Goal: Task Accomplishment & Management: Manage account settings

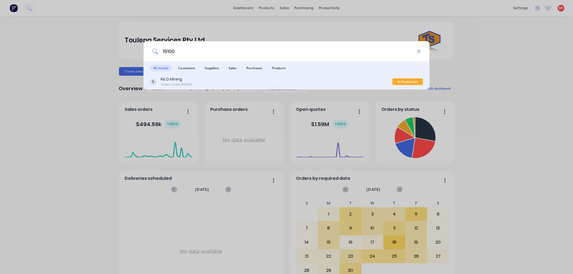
type input "19100"
click at [208, 81] on div "R& D Mining Sales Order #19100" at bounding box center [271, 82] width 243 height 10
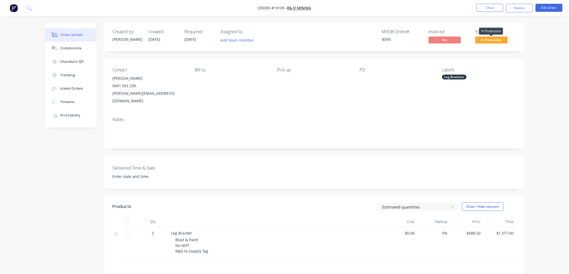
click at [485, 40] on span "In Production" at bounding box center [491, 40] width 32 height 7
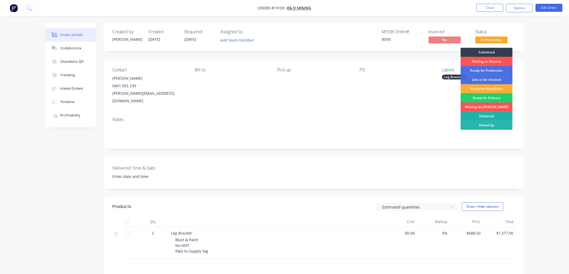
click at [485, 115] on div "Delivered" at bounding box center [486, 116] width 52 height 9
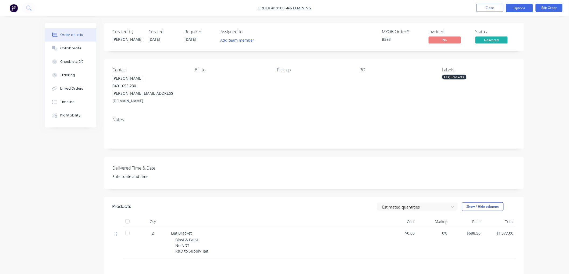
click at [515, 10] on button "Options" at bounding box center [519, 8] width 27 height 9
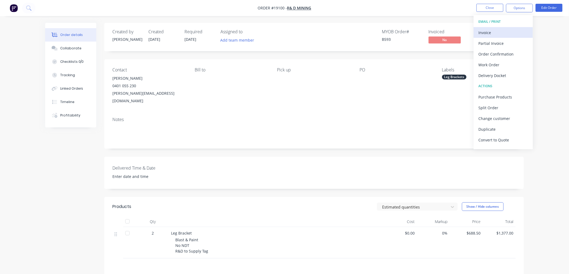
click at [489, 33] on div "Invoice" at bounding box center [502, 33] width 49 height 8
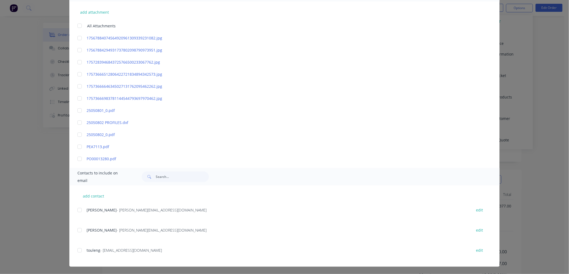
scroll to position [73, 0]
click at [76, 213] on div at bounding box center [79, 210] width 11 height 11
click at [75, 230] on div "add contact Daniel Masi - [EMAIL_ADDRESS][DOMAIN_NAME] edit [PERSON_NAME] - [PE…" at bounding box center [284, 226] width 430 height 81
click at [76, 231] on div at bounding box center [79, 230] width 11 height 11
click at [77, 248] on div at bounding box center [79, 250] width 11 height 11
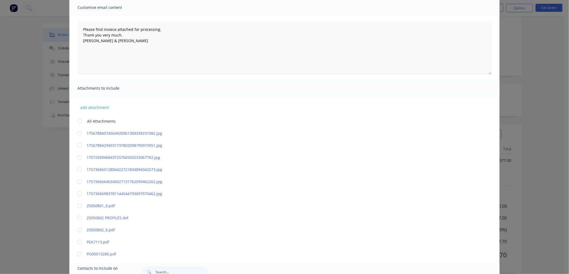
scroll to position [0, 0]
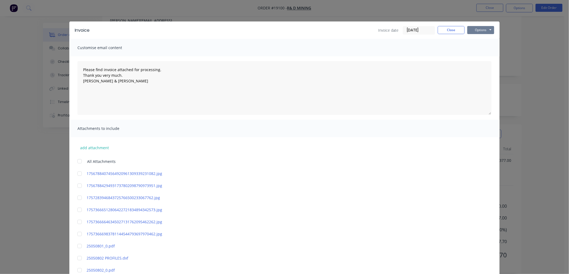
click at [475, 28] on button "Options" at bounding box center [480, 30] width 27 height 8
click at [80, 68] on textarea "Please find invoice attached for processing. Thank you very much. [PERSON_NAME]…" at bounding box center [284, 88] width 414 height 54
type textarea "[PERSON_NAME] has just picked them up. Please find invoice attached for process…"
click at [478, 31] on button "Options" at bounding box center [480, 30] width 27 height 8
click at [481, 55] on button "Email" at bounding box center [484, 57] width 34 height 9
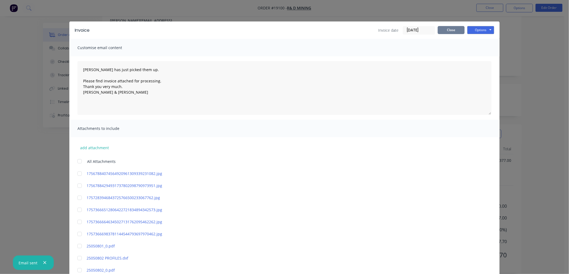
click at [451, 30] on button "Close" at bounding box center [451, 30] width 27 height 8
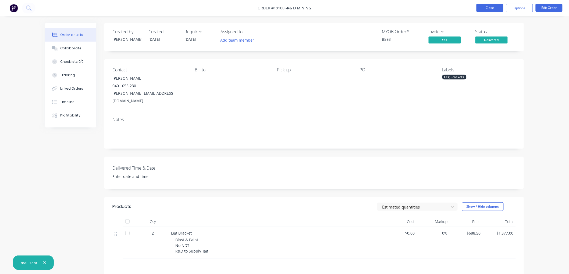
click at [491, 8] on button "Close" at bounding box center [489, 8] width 27 height 8
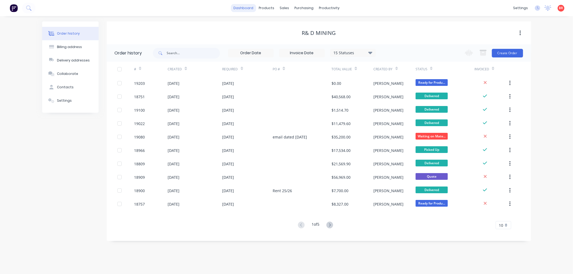
click at [249, 9] on link "dashboard" at bounding box center [243, 8] width 25 height 8
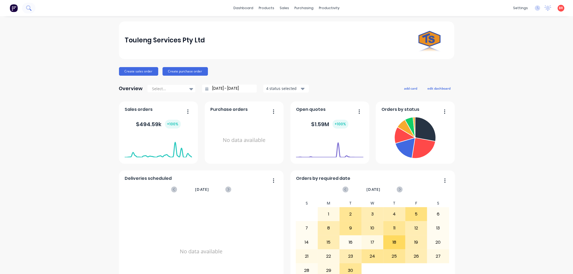
click at [27, 8] on icon at bounding box center [28, 7] width 4 height 4
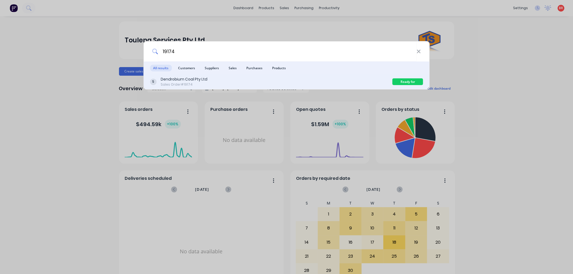
type input "19174"
click at [219, 84] on div "Dendrobium Coal Pty Ltd Sales Order #19174" at bounding box center [271, 82] width 243 height 10
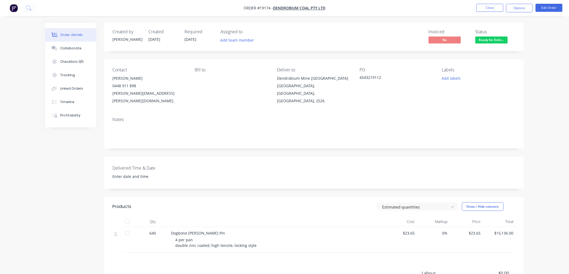
click at [487, 40] on span "Ready for Deliv..." at bounding box center [491, 40] width 32 height 7
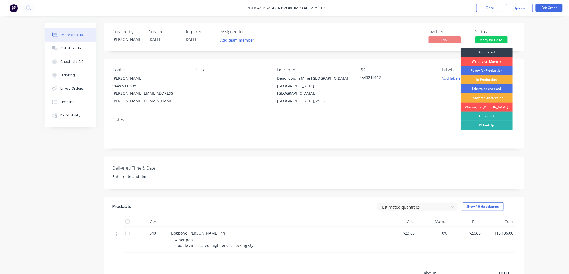
click at [482, 116] on div "Delivered" at bounding box center [486, 116] width 52 height 9
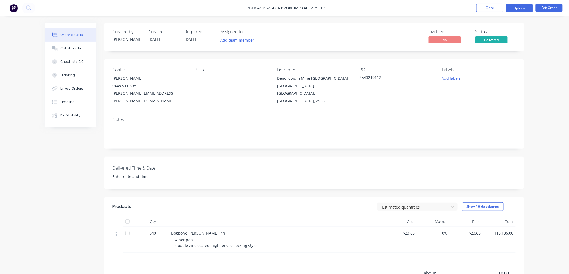
click at [515, 9] on button "Options" at bounding box center [519, 8] width 27 height 9
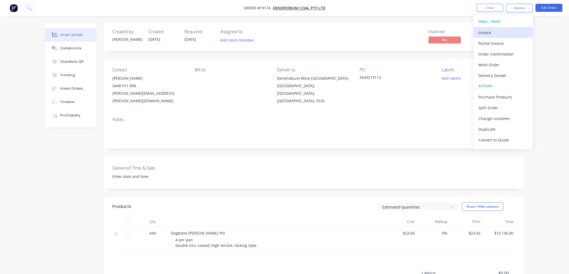
click at [493, 33] on div "Invoice" at bounding box center [502, 33] width 49 height 8
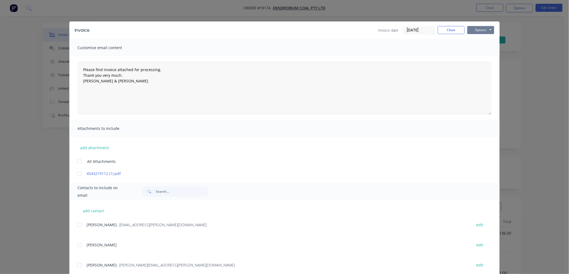
click at [475, 29] on button "Options" at bounding box center [480, 30] width 27 height 8
click at [480, 46] on button "Print" at bounding box center [484, 48] width 34 height 9
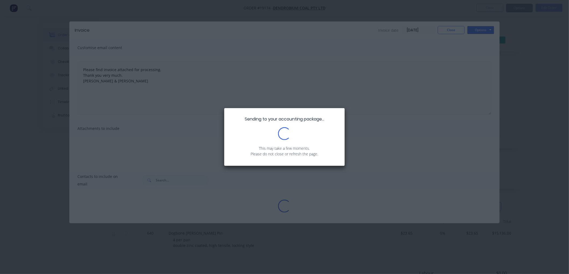
type textarea "Please find invoice attached for processing. Thank you very much. [PERSON_NAME]…"
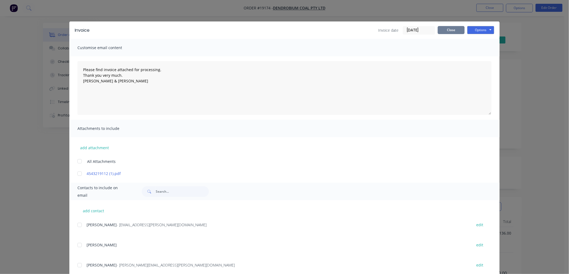
click at [445, 33] on button "Close" at bounding box center [451, 30] width 27 height 8
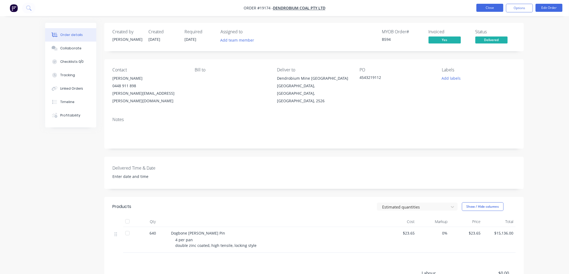
click at [486, 7] on button "Close" at bounding box center [489, 8] width 27 height 8
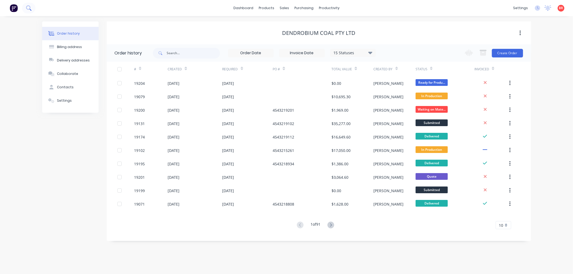
click at [27, 8] on icon at bounding box center [28, 7] width 5 height 5
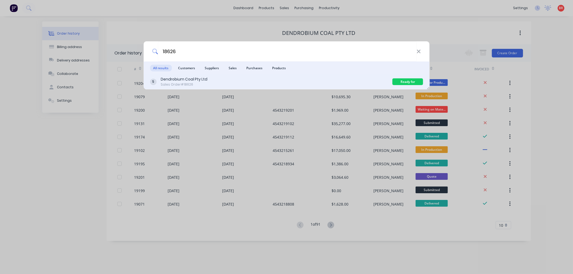
type input "18626"
click at [283, 85] on div "Dendrobium Coal Pty Ltd Sales Order #18626" at bounding box center [271, 82] width 243 height 10
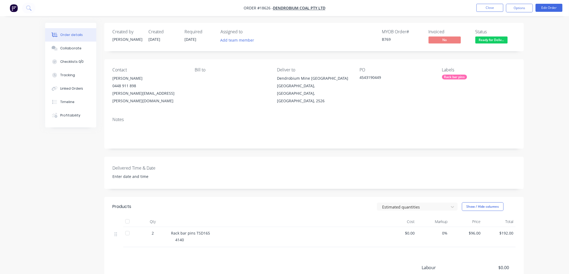
click at [489, 41] on span "Ready for Deliv..." at bounding box center [491, 40] width 32 height 7
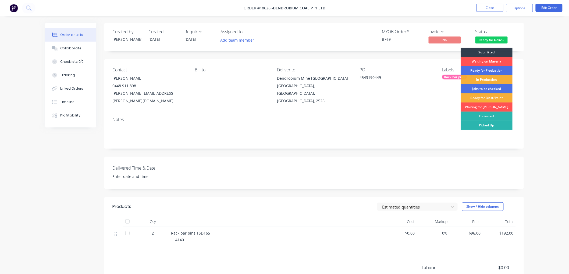
click at [479, 119] on div "Delivered" at bounding box center [486, 116] width 52 height 9
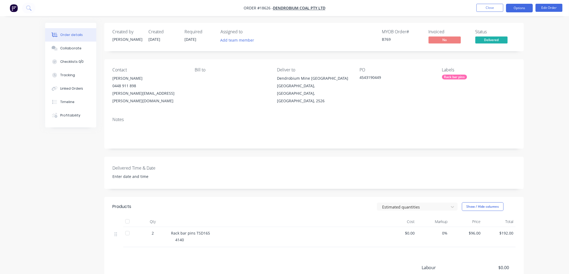
click at [522, 11] on button "Options" at bounding box center [519, 8] width 27 height 9
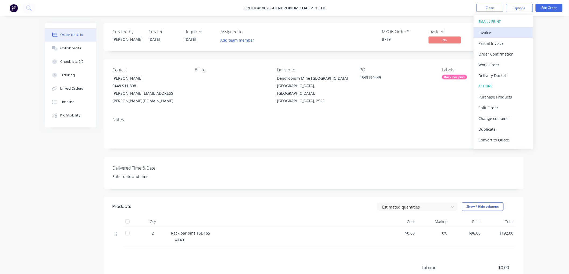
click at [485, 34] on div "Invoice" at bounding box center [502, 33] width 49 height 8
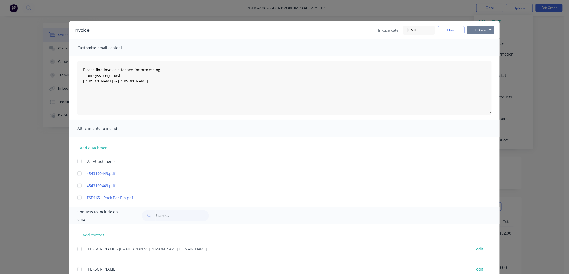
click at [479, 30] on button "Options" at bounding box center [480, 30] width 27 height 8
click at [478, 48] on button "Print" at bounding box center [484, 48] width 34 height 9
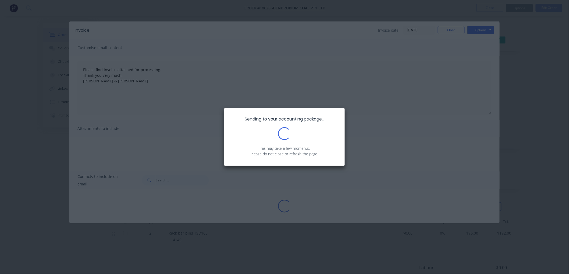
type textarea "Please find invoice attached for processing. Thank you very much. [PERSON_NAME]…"
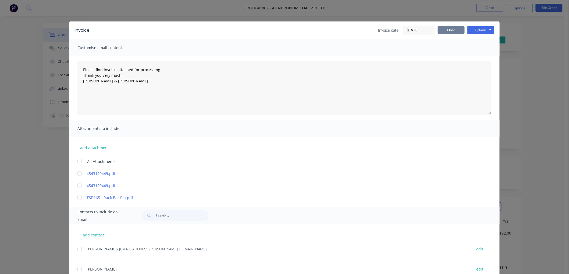
click at [448, 30] on button "Close" at bounding box center [451, 30] width 27 height 8
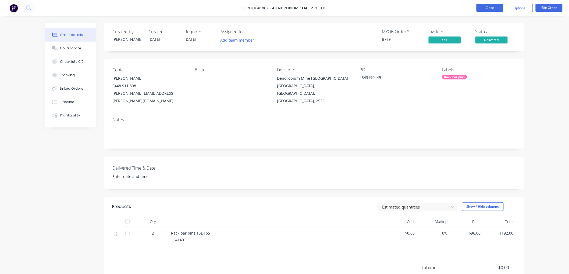
click at [489, 7] on button "Close" at bounding box center [489, 8] width 27 height 8
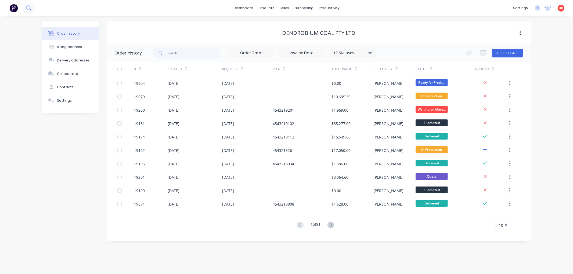
click at [31, 9] on button at bounding box center [28, 8] width 13 height 11
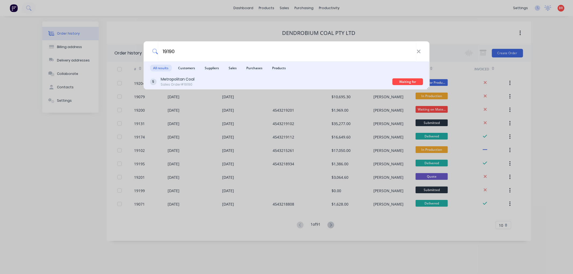
type input "19190"
click at [284, 78] on div "Metropolitan Coal Sales Order #19190" at bounding box center [271, 82] width 243 height 10
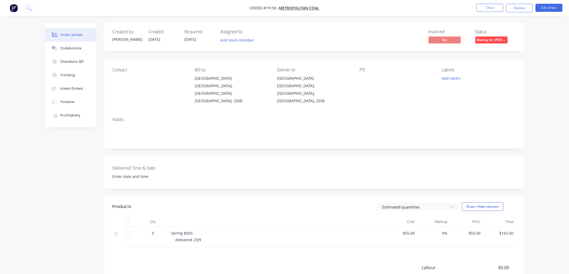
click at [495, 42] on span "Waiting for [PERSON_NAME]" at bounding box center [491, 40] width 32 height 7
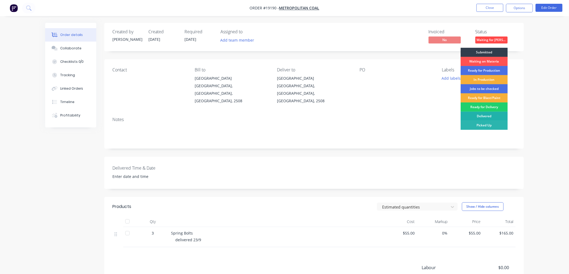
click at [484, 117] on div "Delivered" at bounding box center [483, 116] width 47 height 9
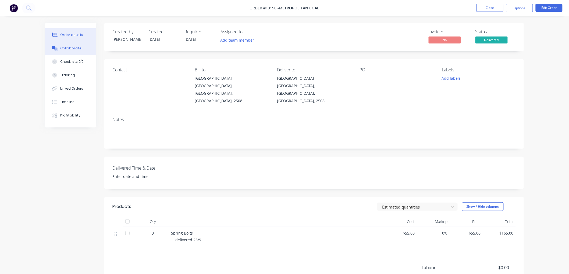
click at [62, 47] on div "Collaborate" at bounding box center [70, 48] width 21 height 5
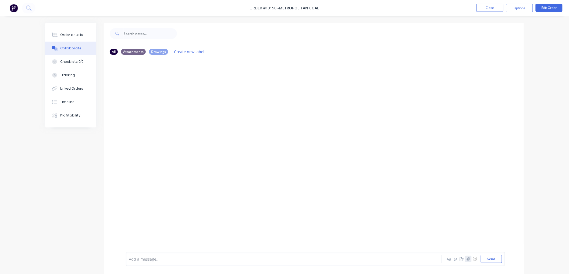
click at [467, 260] on icon "button" at bounding box center [468, 259] width 3 height 4
click at [484, 257] on button "Send" at bounding box center [491, 259] width 21 height 8
click at [136, 110] on div at bounding box center [145, 100] width 39 height 35
click at [71, 33] on div "Order details" at bounding box center [71, 35] width 23 height 5
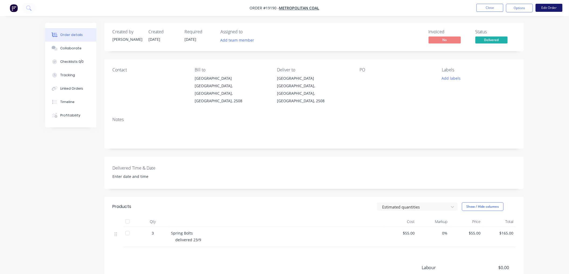
click at [546, 7] on button "Edit Order" at bounding box center [548, 8] width 27 height 8
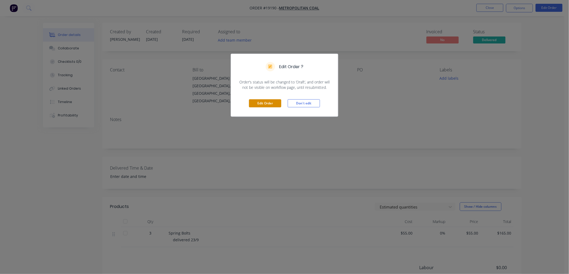
drag, startPoint x: 257, startPoint y: 104, endPoint x: 270, endPoint y: 106, distance: 13.0
click at [258, 104] on button "Edit Order" at bounding box center [265, 103] width 32 height 8
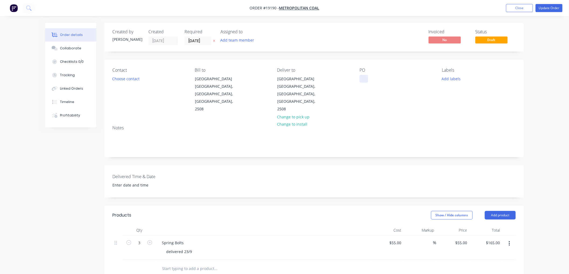
click at [361, 78] on div at bounding box center [363, 79] width 9 height 8
paste div
click at [545, 8] on button "Update Order" at bounding box center [548, 8] width 27 height 8
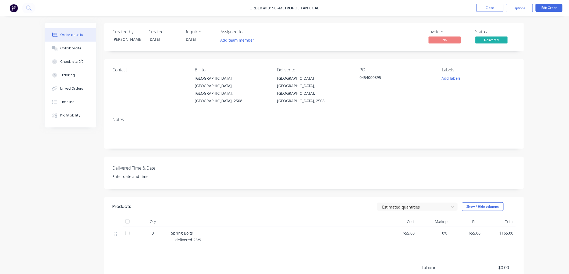
click at [541, 113] on div "Order details Collaborate Checklists 0/0 Tracking Linked Orders Timeline Profit…" at bounding box center [284, 171] width 569 height 343
click at [512, 10] on button "Options" at bounding box center [519, 8] width 27 height 9
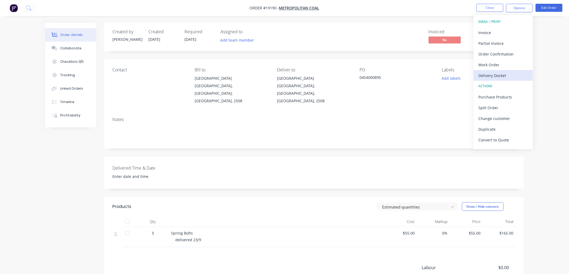
click at [494, 73] on div "Delivery Docket" at bounding box center [502, 76] width 49 height 8
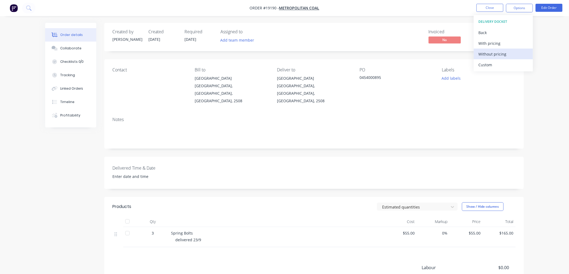
click at [490, 54] on div "Without pricing" at bounding box center [502, 54] width 49 height 8
click at [541, 55] on div "Order details Collaborate Checklists 0/0 Tracking Linked Orders Timeline Profit…" at bounding box center [284, 171] width 569 height 343
click at [517, 8] on button "Options" at bounding box center [519, 8] width 27 height 9
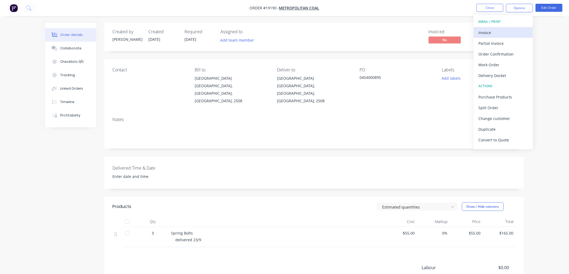
click at [487, 34] on div "Invoice" at bounding box center [502, 33] width 49 height 8
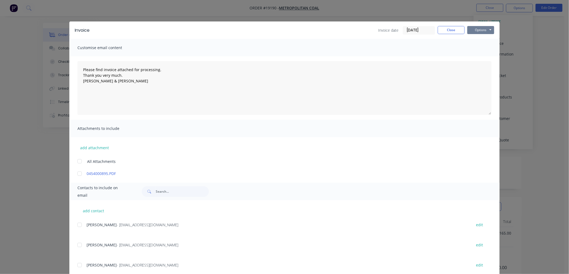
click at [479, 29] on button "Options" at bounding box center [480, 30] width 27 height 8
click at [480, 47] on button "Print" at bounding box center [484, 48] width 34 height 9
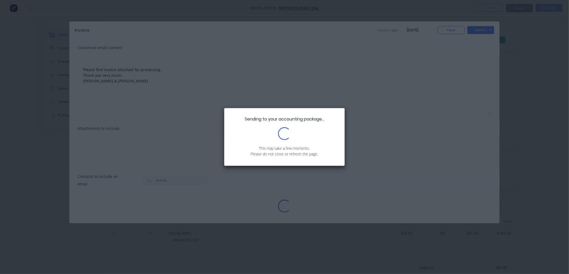
type textarea "Please find invoice attached for processing. Thank you very much. [PERSON_NAME]…"
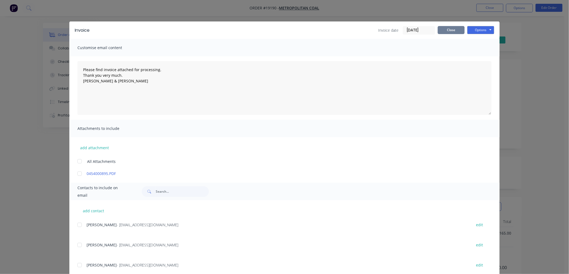
click at [452, 31] on button "Close" at bounding box center [451, 30] width 27 height 8
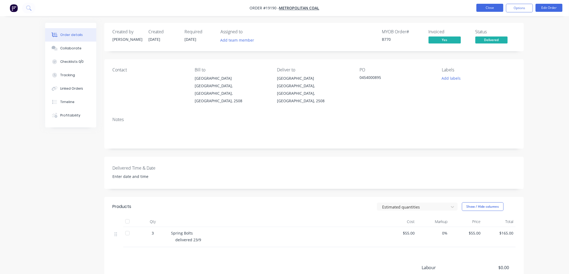
click at [482, 8] on button "Close" at bounding box center [489, 8] width 27 height 8
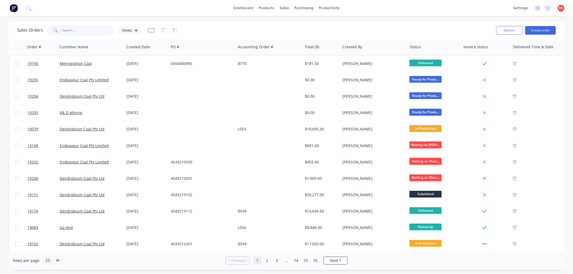
click at [85, 30] on input "text" at bounding box center [88, 30] width 52 height 11
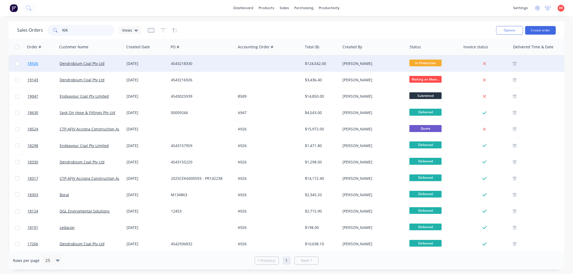
type input "926"
click at [33, 60] on link "18926" at bounding box center [43, 64] width 32 height 16
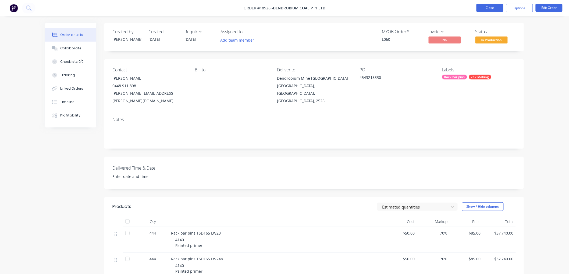
click at [481, 7] on button "Close" at bounding box center [489, 8] width 27 height 8
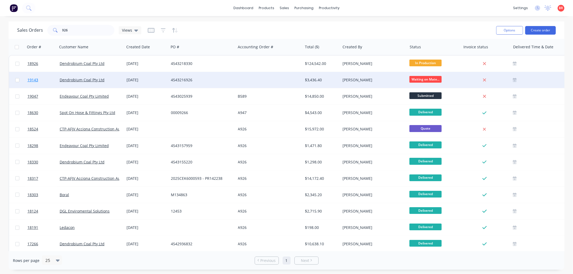
click at [33, 80] on span "19143" at bounding box center [32, 79] width 11 height 5
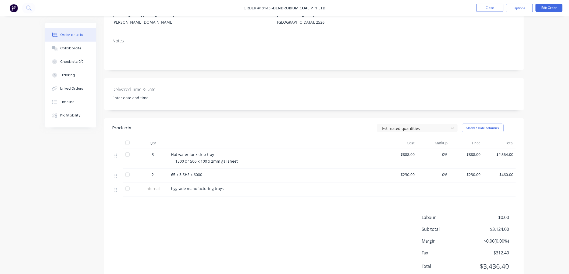
scroll to position [89, 0]
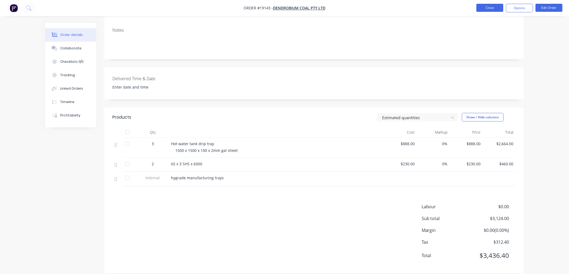
click at [486, 7] on button "Close" at bounding box center [489, 8] width 27 height 8
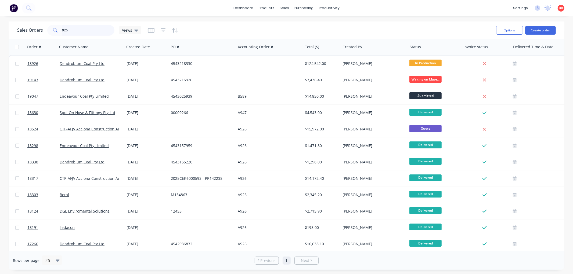
click at [87, 33] on input "926" at bounding box center [88, 30] width 52 height 11
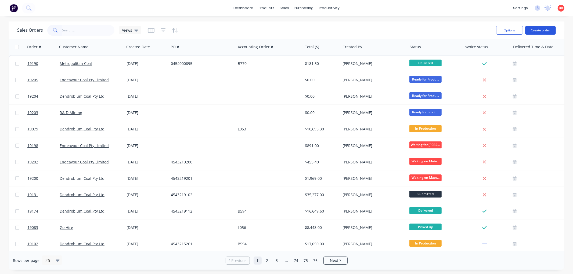
click at [542, 28] on button "Create order" at bounding box center [540, 30] width 31 height 9
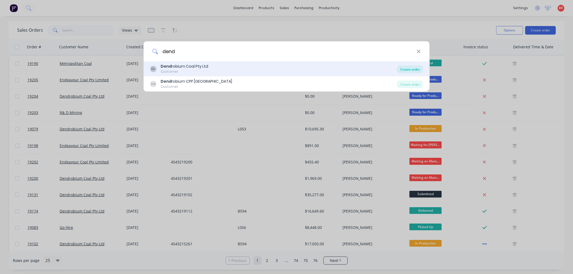
type input "dend"
click at [411, 69] on div "Create order" at bounding box center [410, 70] width 26 height 8
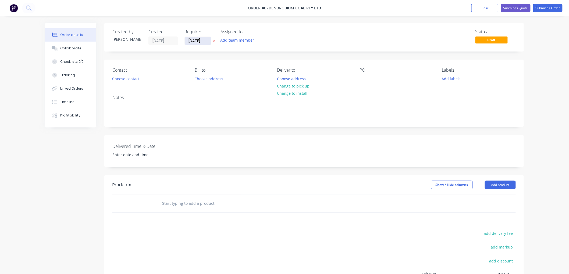
click at [198, 38] on input "[DATE]" at bounding box center [198, 41] width 26 height 8
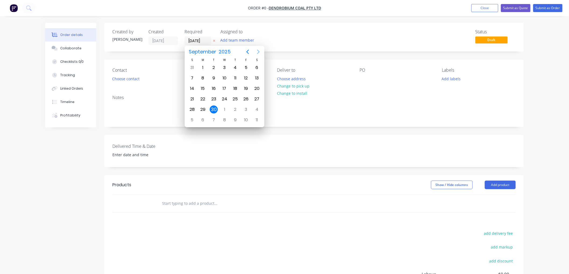
click at [259, 50] on icon "Next page" at bounding box center [258, 52] width 6 height 6
click at [247, 108] on div "31" at bounding box center [246, 110] width 8 height 8
type input "[DATE]"
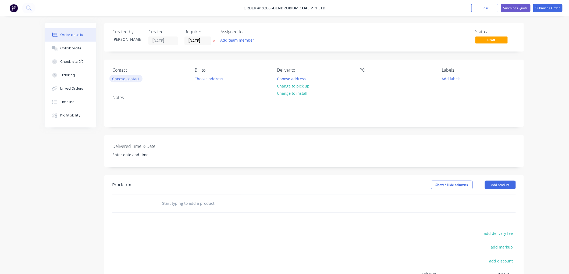
click at [130, 79] on button "Choose contact" at bounding box center [125, 78] width 33 height 7
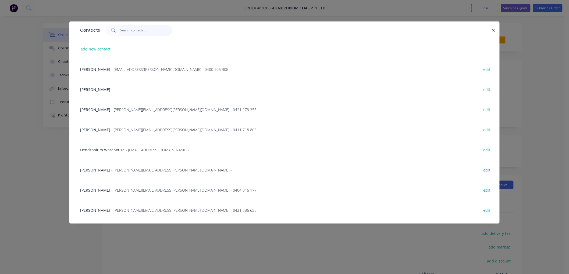
click at [137, 29] on input "text" at bounding box center [146, 30] width 52 height 11
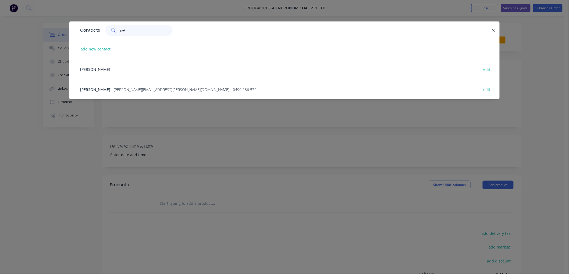
type input "pat"
click at [124, 90] on span "- [PERSON_NAME][EMAIL_ADDRESS][PERSON_NAME][DOMAIN_NAME] - 0490 136 572" at bounding box center [183, 89] width 145 height 5
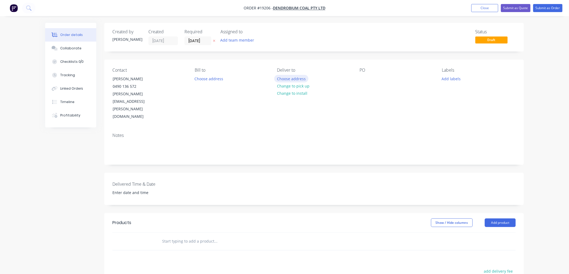
click at [289, 78] on button "Choose address" at bounding box center [291, 78] width 34 height 7
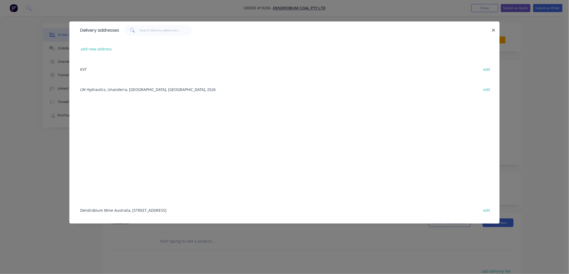
click at [148, 209] on div "Dendrobium Mine [GEOGRAPHIC_DATA], [STREET_ADDRESS] edit" at bounding box center [284, 210] width 414 height 20
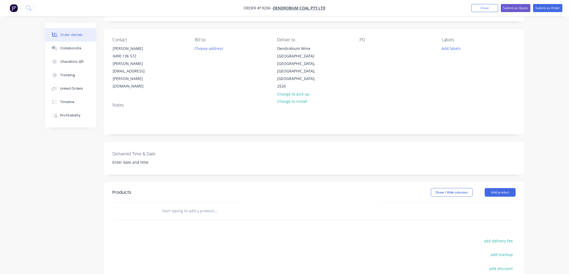
scroll to position [60, 0]
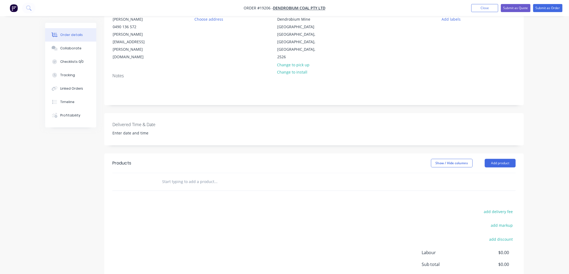
click at [192, 177] on input "text" at bounding box center [215, 182] width 107 height 11
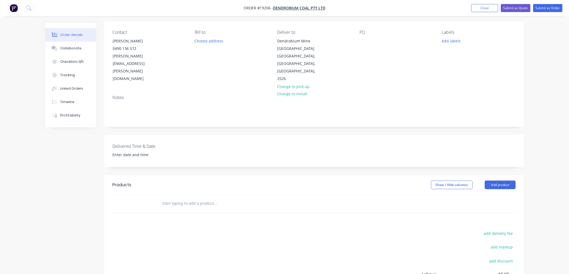
scroll to position [0, 0]
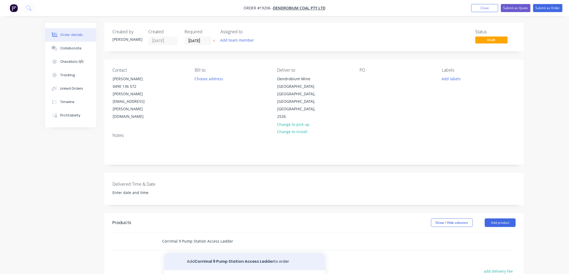
type input "Corrimal 9 Pump Station Access Ladder"
click at [227, 254] on button "Add Corrimal 9 Pump Station Access Ladder to order" at bounding box center [244, 261] width 161 height 17
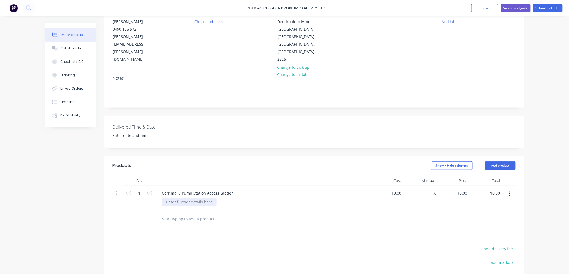
scroll to position [60, 0]
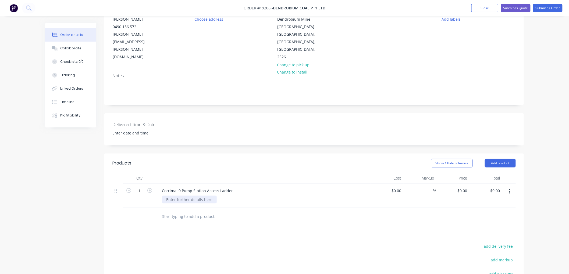
click at [187, 196] on div at bounding box center [189, 200] width 55 height 8
click at [190, 196] on div "per drawing" at bounding box center [177, 200] width 31 height 8
click at [396, 187] on div "$0.00" at bounding box center [396, 191] width 15 height 8
type input "$9,655.00"
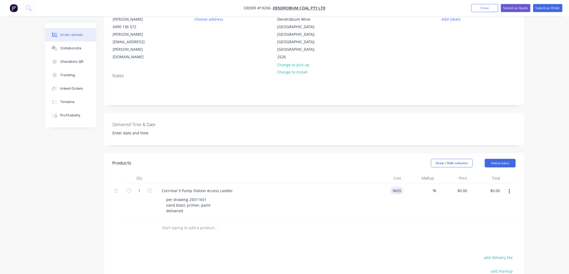
type input "$9,655.00"
click at [537, 101] on div "Order details Collaborate Checklists 0/0 Tracking Linked Orders Timeline Profit…" at bounding box center [284, 157] width 569 height 434
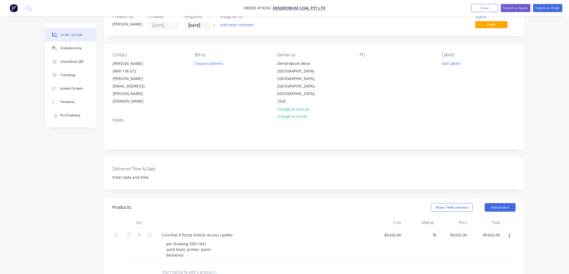
scroll to position [0, 0]
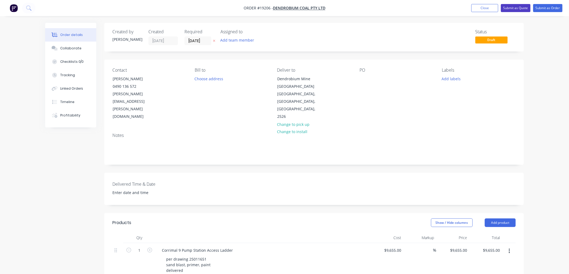
click at [522, 9] on button "Submit as Quote" at bounding box center [516, 8] width 30 height 8
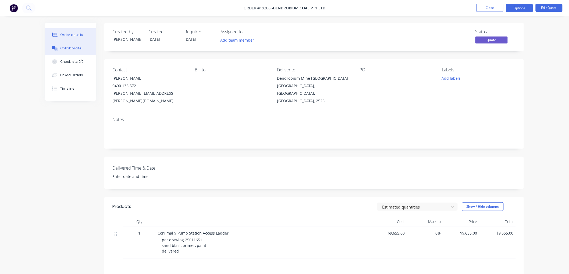
click at [68, 49] on div "Collaborate" at bounding box center [70, 48] width 21 height 5
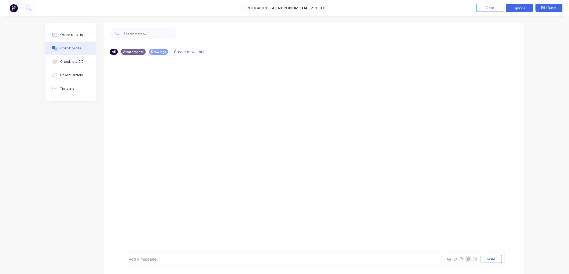
click at [468, 258] on icon "button" at bounding box center [468, 259] width 3 height 4
click at [490, 259] on button "Send" at bounding box center [491, 259] width 21 height 8
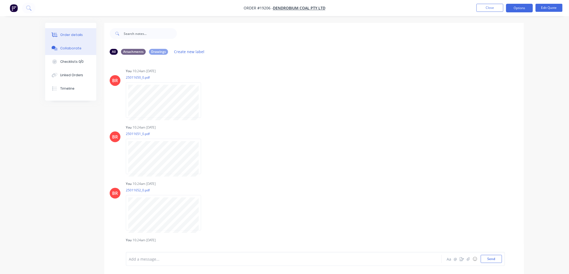
click at [75, 33] on div "Order details" at bounding box center [71, 35] width 23 height 5
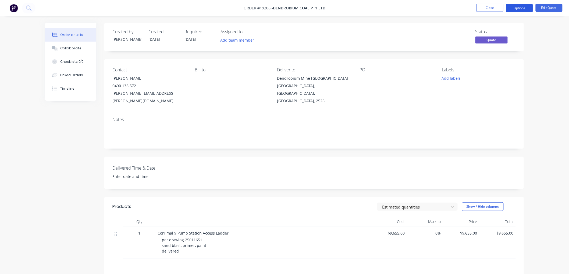
click at [514, 8] on button "Options" at bounding box center [519, 8] width 27 height 9
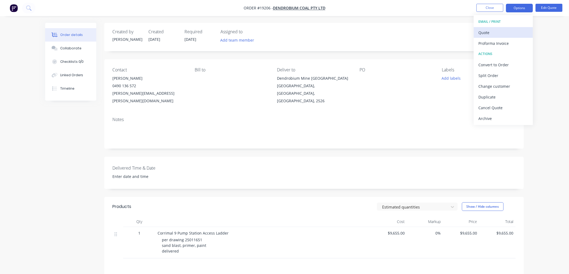
click at [490, 30] on div "Quote" at bounding box center [502, 33] width 49 height 8
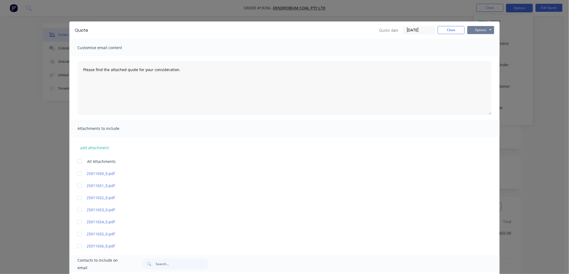
click at [478, 31] on button "Options" at bounding box center [480, 30] width 27 height 8
click at [482, 46] on button "Print" at bounding box center [484, 48] width 34 height 9
click at [442, 30] on button "Close" at bounding box center [451, 30] width 27 height 8
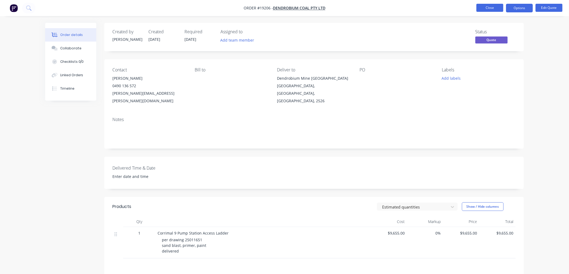
click at [482, 7] on button "Close" at bounding box center [489, 8] width 27 height 8
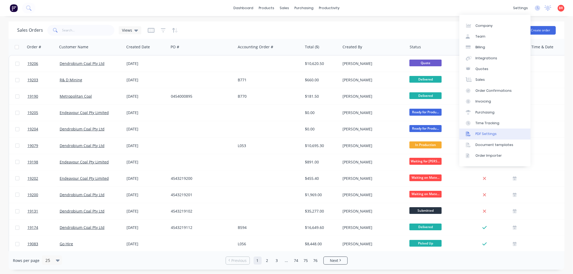
click at [482, 129] on link "PDF Settings" at bounding box center [495, 134] width 71 height 11
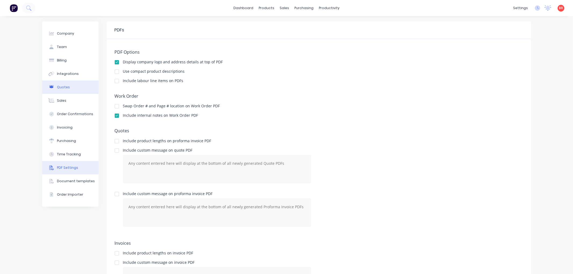
click at [63, 88] on div "Quotes" at bounding box center [63, 87] width 13 height 5
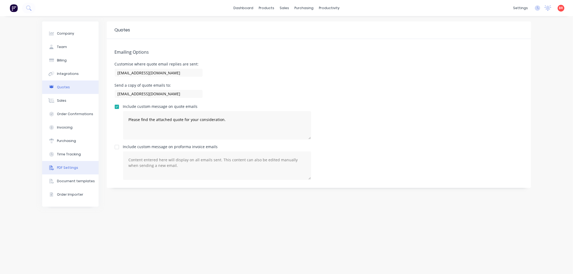
click at [65, 164] on button "PDF Settings" at bounding box center [70, 167] width 56 height 13
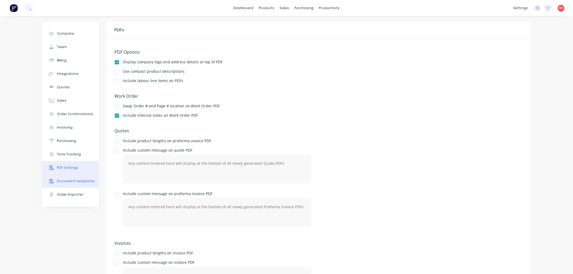
click at [66, 180] on div "Document templates" at bounding box center [76, 181] width 38 height 5
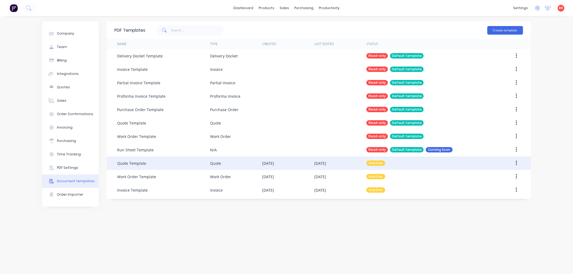
click at [138, 163] on div "Quote Template" at bounding box center [131, 164] width 29 height 6
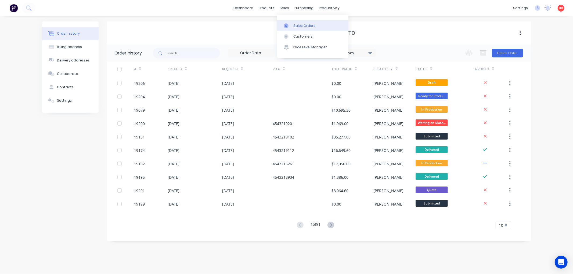
click at [308, 22] on link "Sales Orders" at bounding box center [312, 25] width 71 height 11
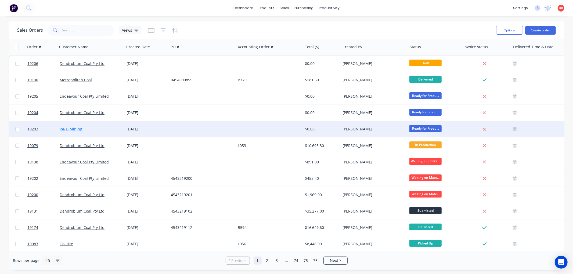
click at [80, 128] on link "R& D Mining" at bounding box center [71, 129] width 23 height 5
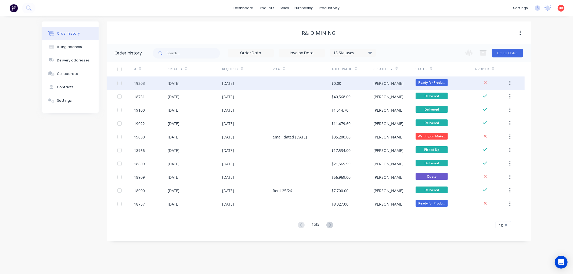
click at [176, 84] on div "[DATE]" at bounding box center [174, 84] width 12 height 6
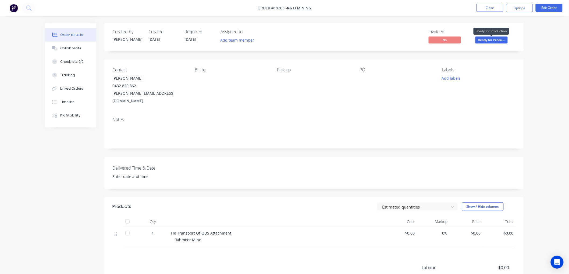
click at [489, 40] on span "Ready for Produ..." at bounding box center [491, 40] width 32 height 7
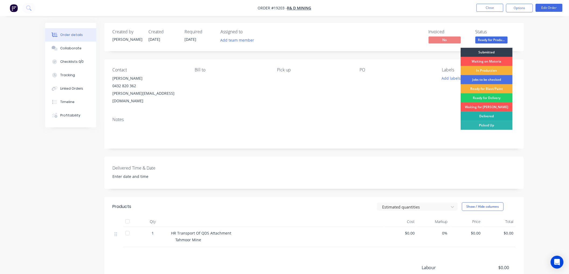
click at [481, 115] on div "Delivered" at bounding box center [486, 116] width 52 height 9
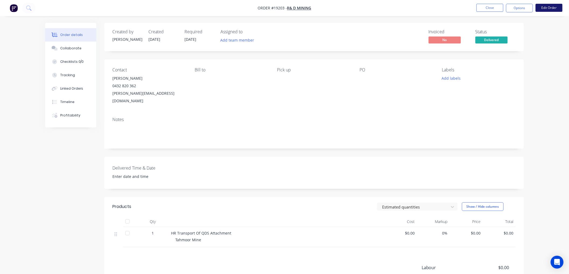
click at [544, 9] on button "Edit Order" at bounding box center [548, 8] width 27 height 8
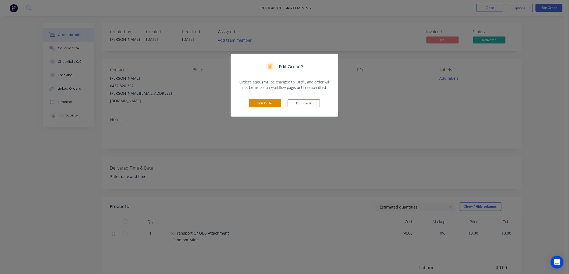
click at [258, 103] on button "Edit Order" at bounding box center [265, 103] width 32 height 8
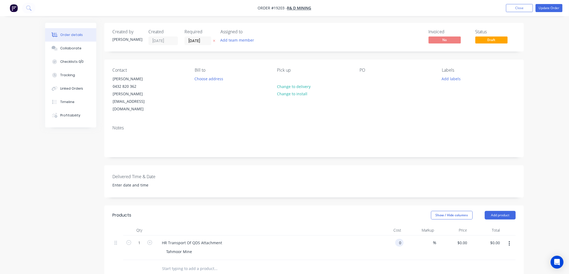
click at [395, 239] on div "0 0" at bounding box center [399, 243] width 8 height 8
type input "$600.00"
click at [533, 167] on div "Order details Collaborate Checklists 0/0 Tracking Linked Orders Timeline Profit…" at bounding box center [284, 207] width 569 height 415
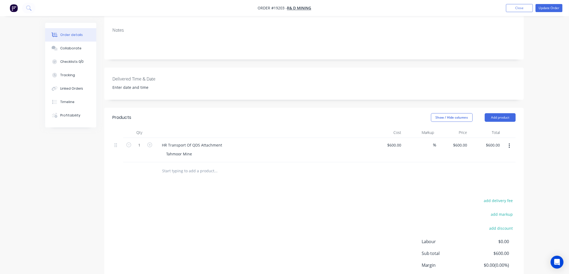
scroll to position [119, 0]
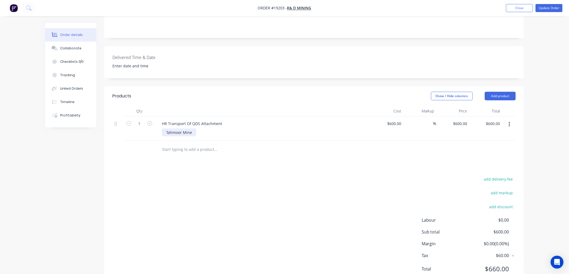
click at [194, 129] on div "Tahmoor Mine" at bounding box center [179, 133] width 34 height 8
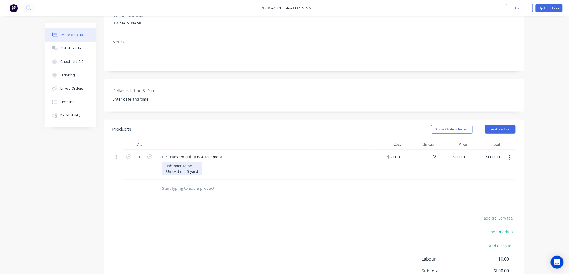
scroll to position [89, 0]
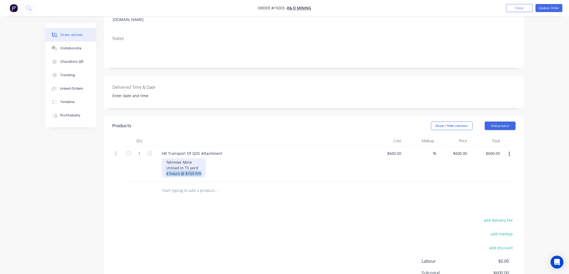
drag, startPoint x: 199, startPoint y: 158, endPoint x: 165, endPoint y: 159, distance: 34.4
click at [165, 159] on div "Tahmoor Mine Unload in TS yard 4 hours @ $150 P/H" at bounding box center [184, 168] width 44 height 19
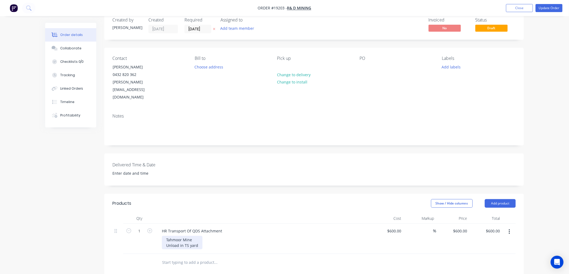
scroll to position [0, 0]
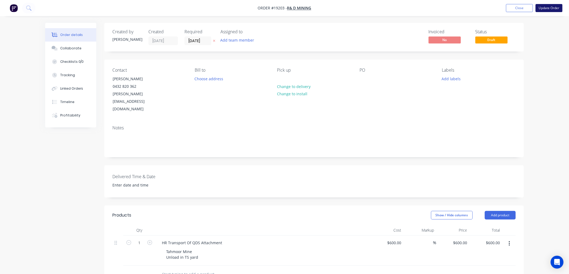
click at [544, 8] on button "Update Order" at bounding box center [548, 8] width 27 height 8
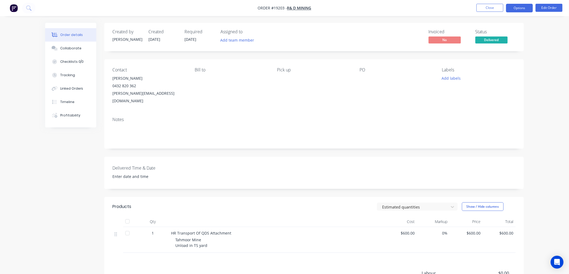
click at [516, 9] on button "Options" at bounding box center [519, 8] width 27 height 9
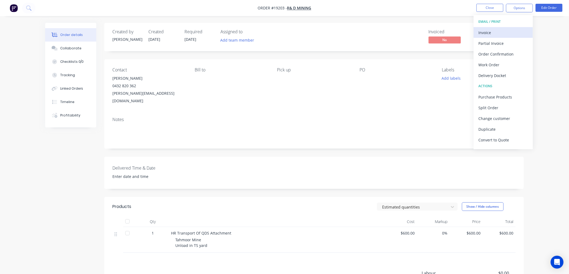
click at [486, 33] on div "Invoice" at bounding box center [502, 33] width 49 height 8
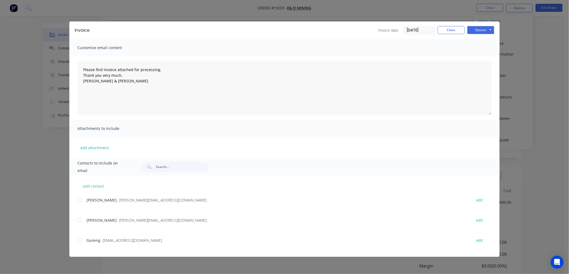
scroll to position [67, 0]
click at [80, 200] on div at bounding box center [79, 200] width 11 height 11
click at [79, 220] on div at bounding box center [79, 220] width 11 height 11
click at [79, 241] on div at bounding box center [79, 240] width 11 height 11
click at [477, 31] on button "Options" at bounding box center [480, 30] width 27 height 8
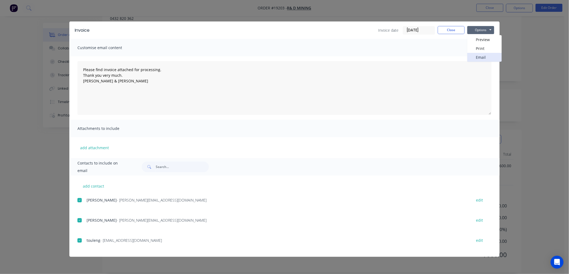
click at [482, 55] on button "Email" at bounding box center [484, 57] width 34 height 9
type textarea "Please find invoice attached for processing. Thank you very much. [PERSON_NAME]…"
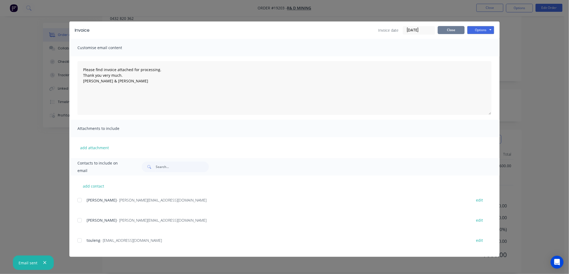
click at [446, 29] on button "Close" at bounding box center [451, 30] width 27 height 8
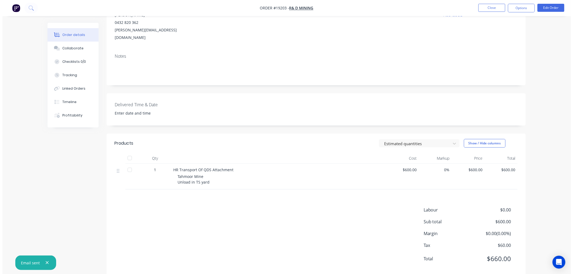
scroll to position [0, 0]
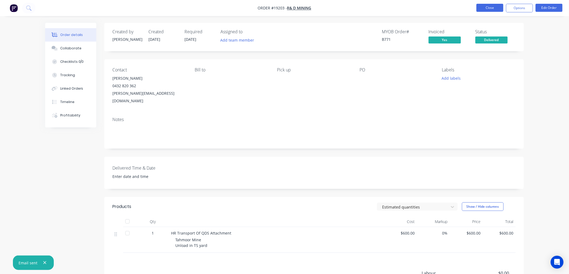
click at [491, 7] on button "Close" at bounding box center [489, 8] width 27 height 8
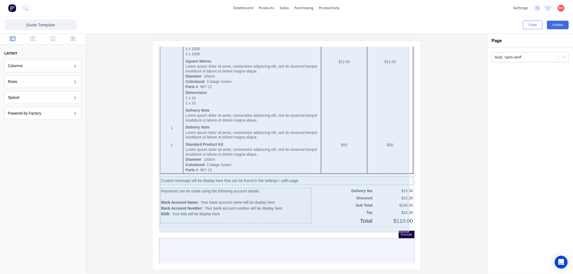
scroll to position [291, 0]
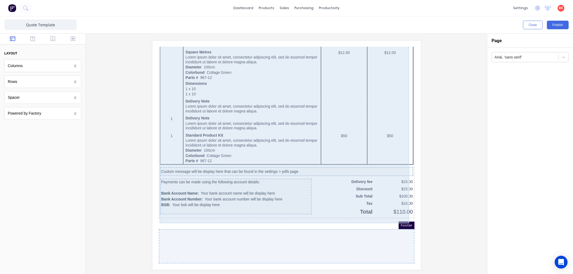
click at [378, 203] on div "QTY DESCRIPTION EACH TOTAL 1 Basic Product Lorem ipsum dolor sit amet, consecte…" at bounding box center [280, 51] width 254 height 320
click at [390, 202] on div "QTY DESCRIPTION EACH TOTAL 1 Basic Product Lorem ipsum dolor sit amet, consecte…" at bounding box center [280, 51] width 254 height 320
click at [389, 202] on div "QTY DESCRIPTION EACH TOTAL 1 Basic Product Lorem ipsum dolor sit amet, consecte…" at bounding box center [280, 51] width 254 height 320
click at [363, 196] on div "QTY DESCRIPTION EACH TOTAL 1 Basic Product Lorem ipsum dolor sit amet, consecte…" at bounding box center [280, 51] width 254 height 320
click at [378, 190] on div "QTY DESCRIPTION EACH TOTAL 1 Basic Product Lorem ipsum dolor sit amet, consecte…" at bounding box center [280, 51] width 254 height 320
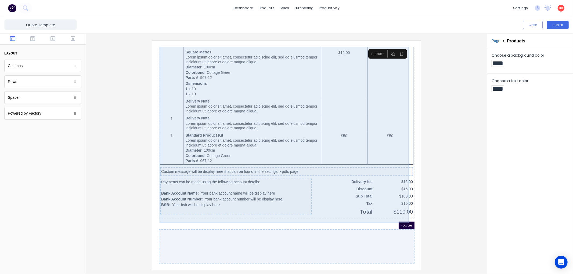
click at [389, 203] on div "QTY DESCRIPTION EACH TOTAL 1 Basic Product Lorem ipsum dolor sit amet, consecte…" at bounding box center [280, 51] width 254 height 320
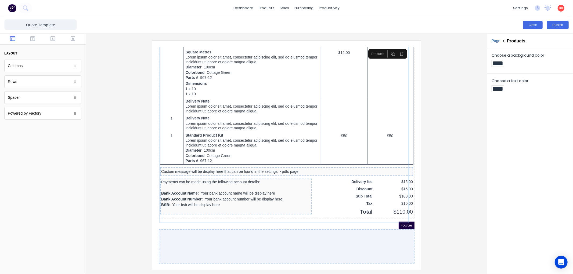
click at [534, 25] on button "Close" at bounding box center [533, 25] width 20 height 9
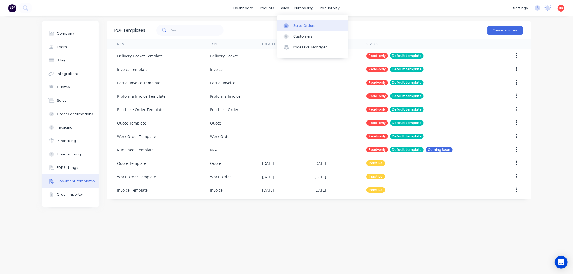
click at [299, 23] on div "Sales Orders" at bounding box center [304, 25] width 22 height 5
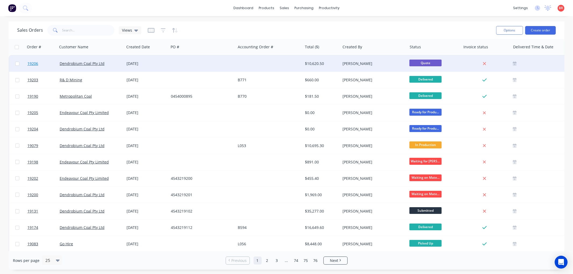
click at [36, 63] on span "19206" at bounding box center [32, 63] width 11 height 5
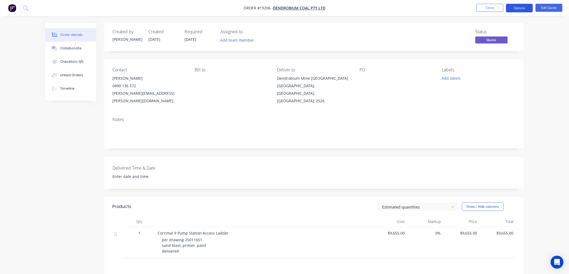
drag, startPoint x: 514, startPoint y: 9, endPoint x: 511, endPoint y: 9, distance: 2.7
click at [513, 9] on button "Options" at bounding box center [519, 8] width 27 height 9
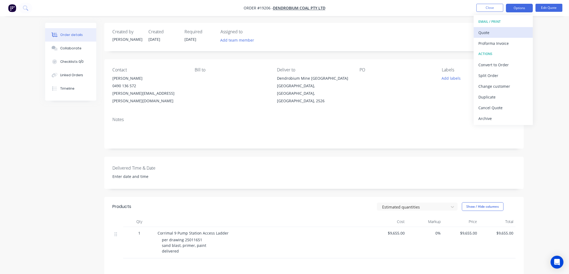
click at [490, 35] on div "Quote" at bounding box center [502, 33] width 49 height 8
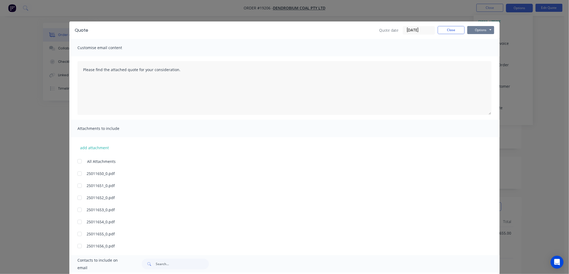
click at [479, 31] on button "Options" at bounding box center [480, 30] width 27 height 8
click at [480, 47] on button "Print" at bounding box center [484, 48] width 34 height 9
click at [441, 31] on button "Close" at bounding box center [451, 30] width 27 height 8
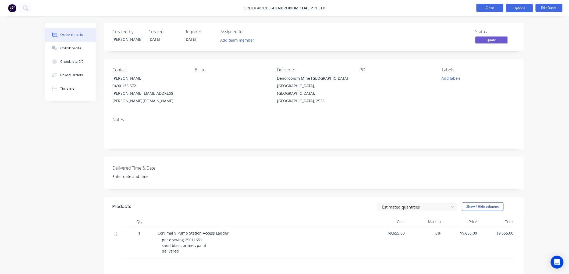
click at [492, 10] on button "Close" at bounding box center [489, 8] width 27 height 8
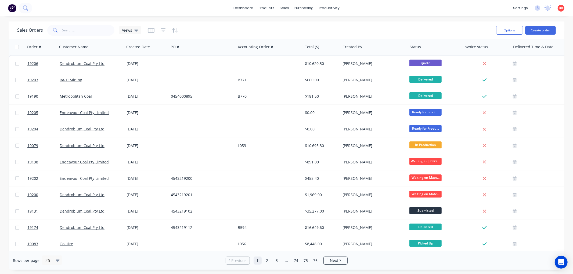
click at [26, 6] on icon at bounding box center [25, 7] width 4 height 4
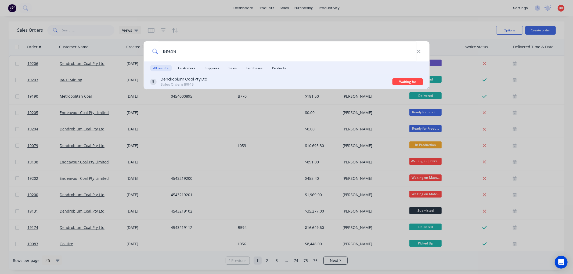
type input "18949"
click at [208, 77] on div "Dendrobium Coal Pty Ltd Sales Order #18949" at bounding box center [271, 82] width 243 height 10
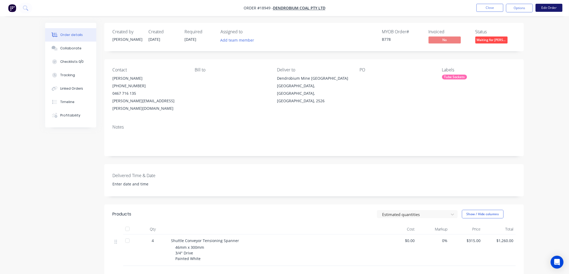
click at [542, 10] on button "Edit Order" at bounding box center [548, 8] width 27 height 8
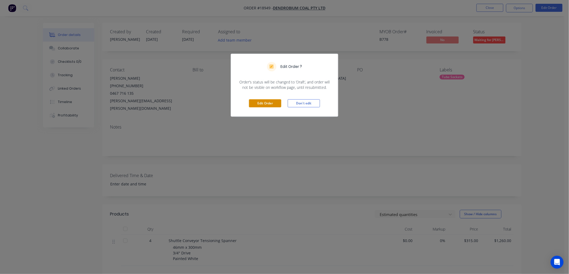
click at [272, 103] on button "Edit Order" at bounding box center [265, 103] width 32 height 8
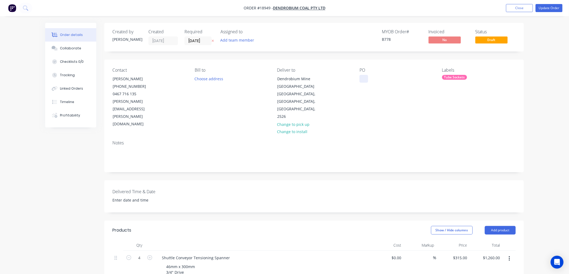
click at [364, 78] on div at bounding box center [363, 79] width 9 height 8
click at [547, 8] on button "Update Order" at bounding box center [548, 8] width 27 height 8
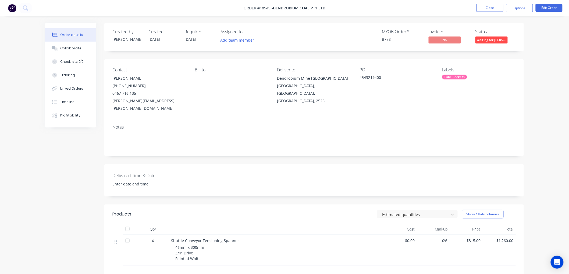
click at [489, 39] on span "Waiting for [PERSON_NAME]" at bounding box center [491, 40] width 32 height 7
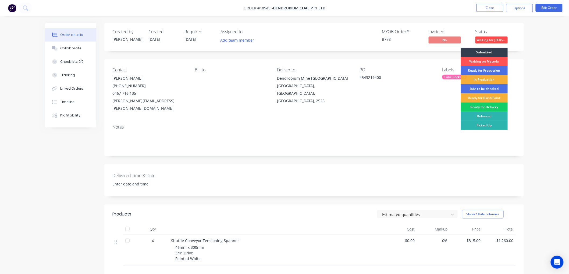
click at [478, 107] on div "Ready for Delivery" at bounding box center [483, 107] width 47 height 9
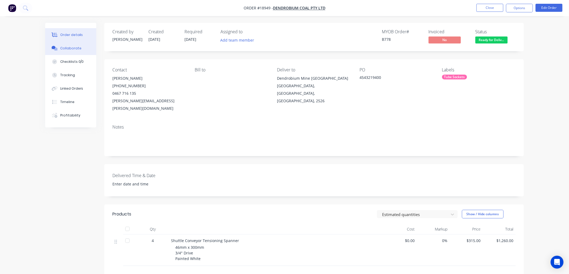
click at [67, 48] on div "Collaborate" at bounding box center [70, 48] width 21 height 5
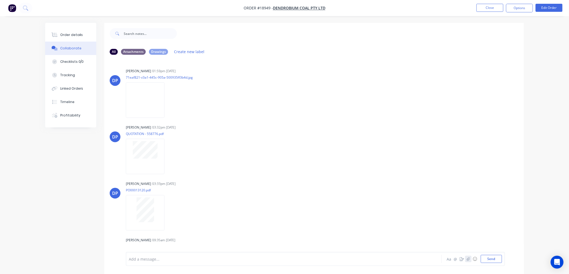
click at [468, 259] on icon "button" at bounding box center [468, 259] width 3 height 4
click at [491, 260] on button "Send" at bounding box center [491, 259] width 21 height 8
click at [146, 101] on img at bounding box center [145, 100] width 39 height 35
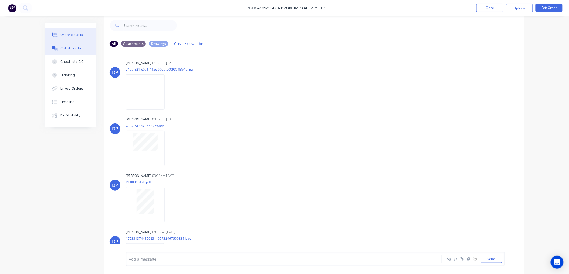
click at [78, 31] on button "Order details" at bounding box center [70, 34] width 51 height 13
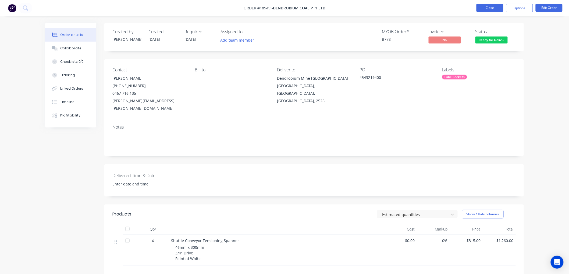
click at [494, 6] on button "Close" at bounding box center [489, 8] width 27 height 8
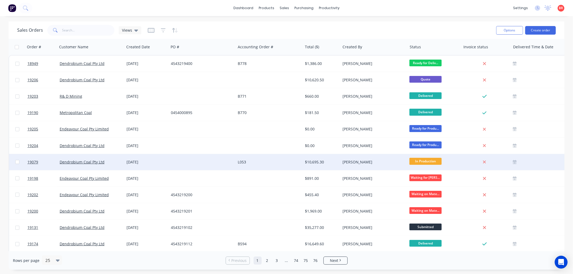
click at [26, 162] on div at bounding box center [41, 162] width 32 height 16
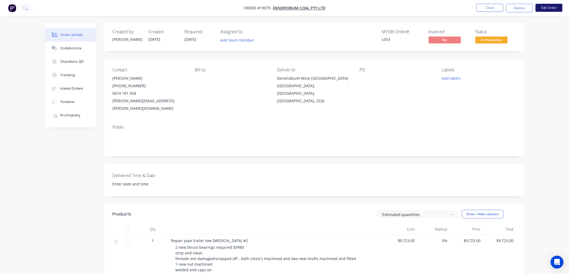
click at [543, 9] on button "Edit Order" at bounding box center [548, 8] width 27 height 8
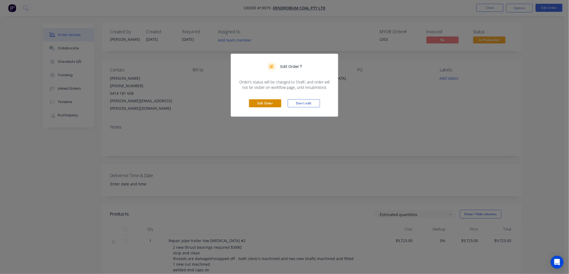
click at [257, 106] on button "Edit Order" at bounding box center [265, 103] width 32 height 8
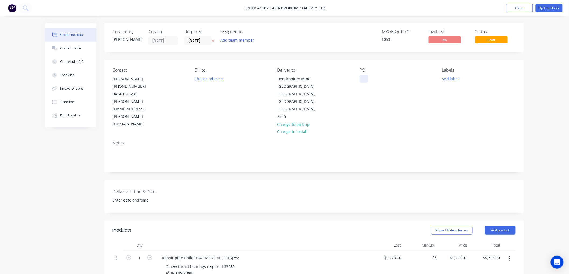
click at [366, 78] on div at bounding box center [363, 79] width 9 height 8
click at [547, 8] on button "Update Order" at bounding box center [548, 8] width 27 height 8
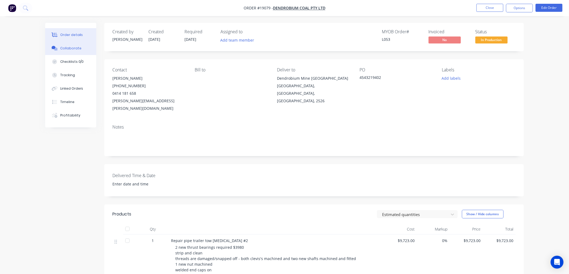
click at [65, 49] on div "Collaborate" at bounding box center [70, 48] width 21 height 5
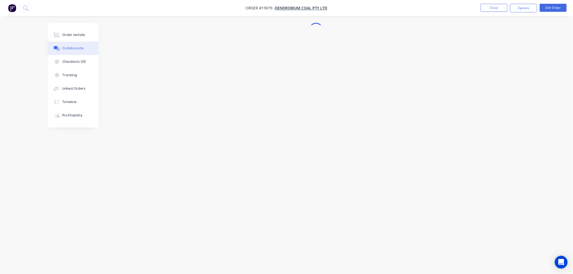
click at [372, 112] on div at bounding box center [287, 127] width 478 height 208
click at [469, 258] on icon "button" at bounding box center [468, 259] width 3 height 4
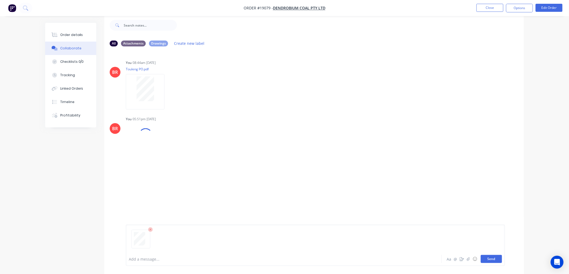
click at [482, 260] on button "Send" at bounding box center [491, 259] width 21 height 8
click at [69, 34] on div "Order details" at bounding box center [71, 35] width 23 height 5
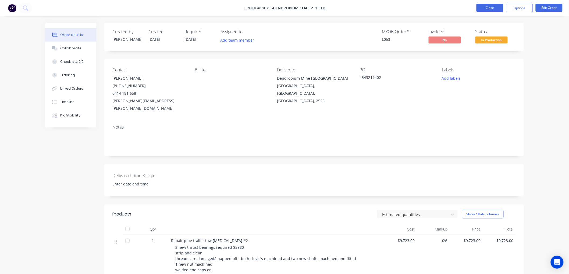
click at [486, 7] on button "Close" at bounding box center [489, 8] width 27 height 8
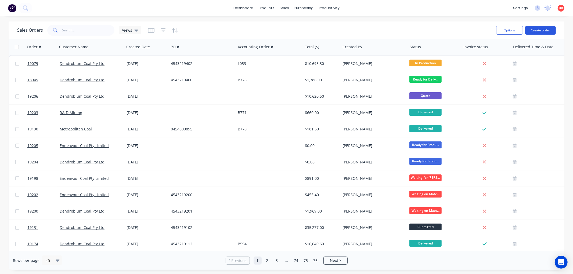
click at [543, 30] on button "Create order" at bounding box center [540, 30] width 31 height 9
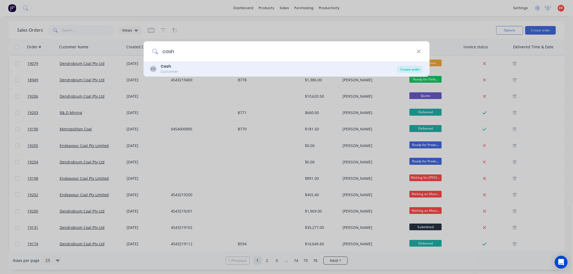
type input "cash"
click at [409, 71] on div "Create order" at bounding box center [410, 70] width 26 height 8
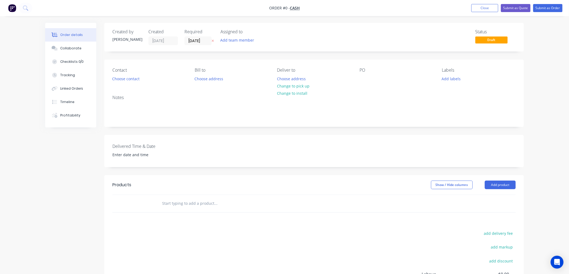
click at [200, 37] on label "[DATE]" at bounding box center [197, 41] width 27 height 9
click at [200, 37] on input "[DATE]" at bounding box center [198, 41] width 27 height 8
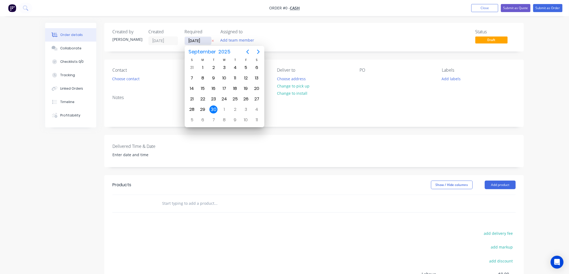
click at [200, 42] on input "[DATE]" at bounding box center [198, 41] width 27 height 8
click at [224, 106] on div "1" at bounding box center [224, 110] width 8 height 8
type input "01/10/25"
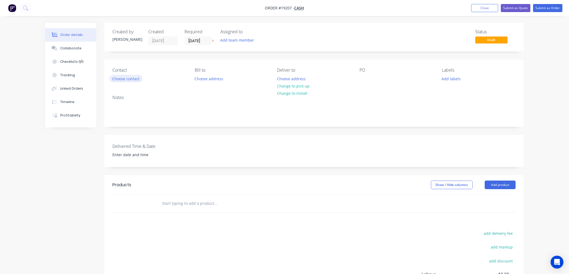
click at [132, 78] on button "Choose contact" at bounding box center [125, 78] width 33 height 7
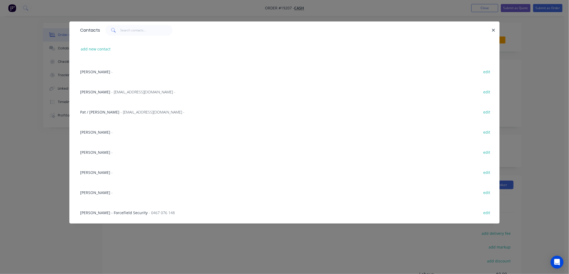
scroll to position [209, 0]
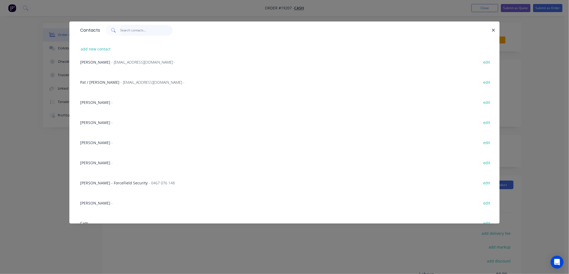
click at [134, 28] on input "text" at bounding box center [146, 30] width 52 height 11
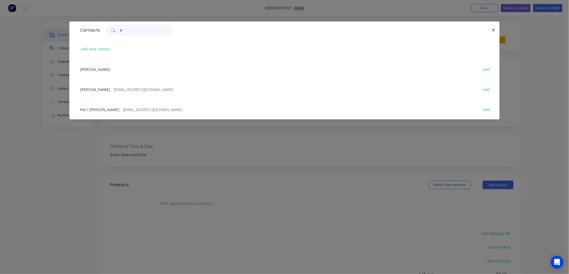
scroll to position [0, 0]
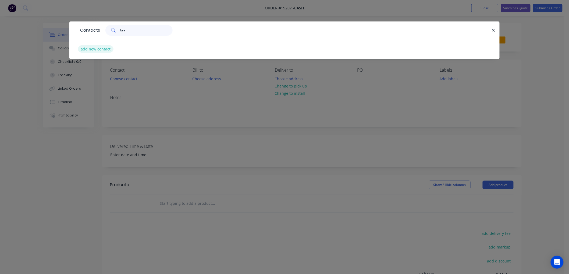
type input "bra"
click at [106, 52] on button "add new contact" at bounding box center [95, 48] width 35 height 7
select select "AU"
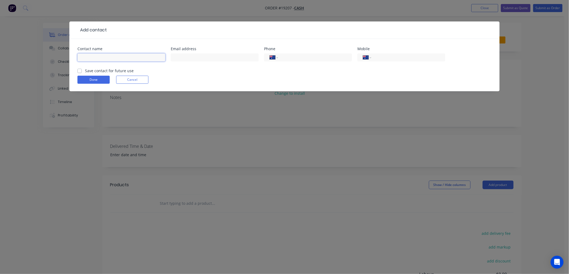
click at [102, 61] on input "text" at bounding box center [121, 57] width 88 height 8
type input "Brad"
drag, startPoint x: 111, startPoint y: 69, endPoint x: 105, endPoint y: 77, distance: 10.2
click at [110, 69] on label "Save contact for future use" at bounding box center [109, 71] width 49 height 6
click at [82, 69] on input "Save contact for future use" at bounding box center [79, 70] width 4 height 5
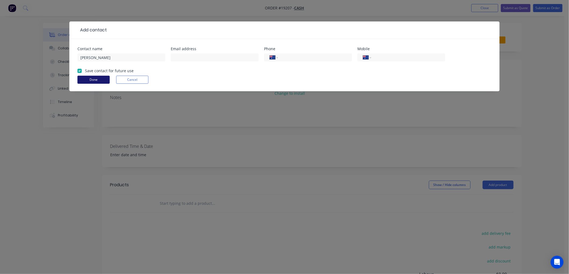
checkbox input "true"
click at [99, 80] on button "Done" at bounding box center [93, 80] width 32 height 8
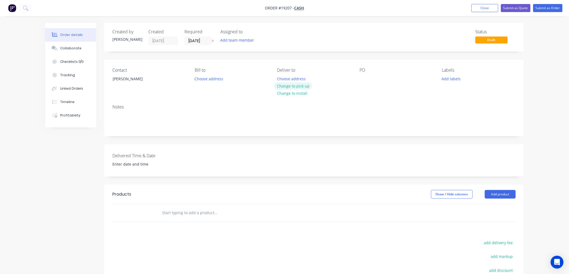
click at [293, 88] on button "Change to pick up" at bounding box center [293, 86] width 38 height 7
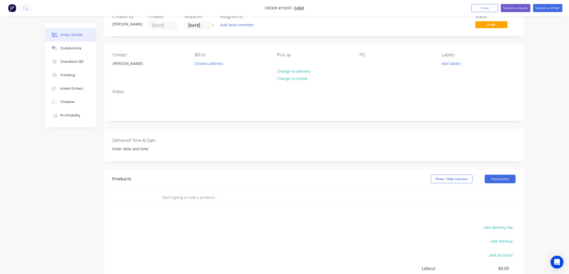
scroll to position [30, 0]
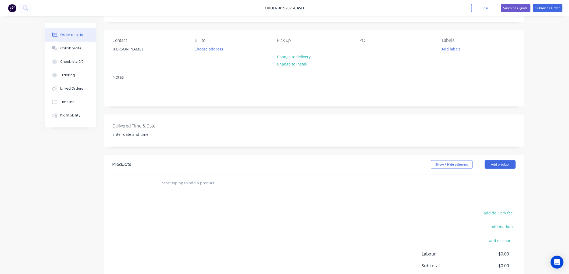
click at [179, 183] on input "text" at bounding box center [215, 183] width 107 height 11
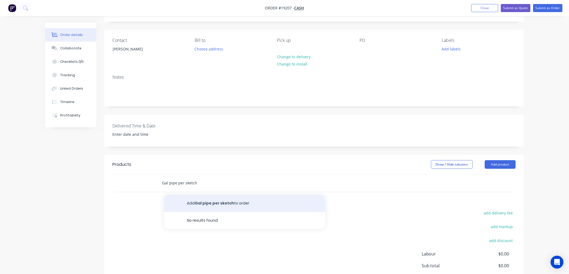
type input "Gal pipe per sketch"
click at [222, 206] on button "Add Gal pipe per sketch to order" at bounding box center [244, 203] width 161 height 17
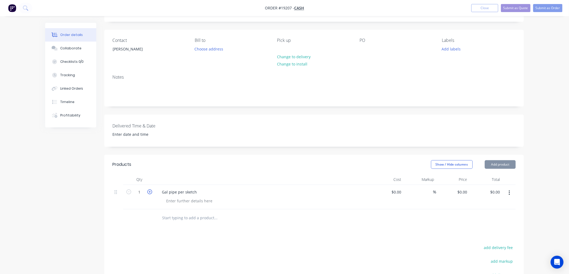
click at [147, 192] on icon "button" at bounding box center [149, 192] width 5 height 5
type input "2"
click at [175, 200] on div at bounding box center [189, 201] width 55 height 8
click at [178, 202] on div at bounding box center [189, 201] width 55 height 8
click at [185, 201] on div at bounding box center [189, 201] width 55 height 8
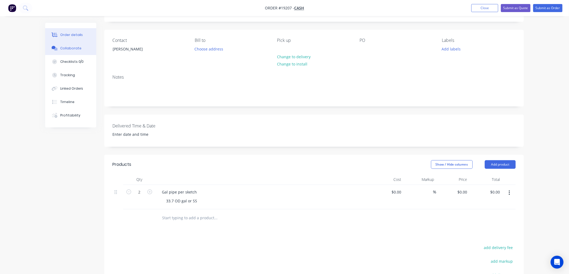
click at [73, 49] on div "Collaborate" at bounding box center [70, 48] width 21 height 5
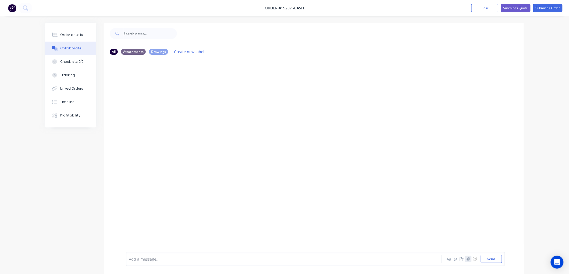
click at [470, 260] on button "button" at bounding box center [468, 259] width 6 height 6
click at [490, 260] on button "Send" at bounding box center [491, 259] width 21 height 8
click at [468, 260] on icon "button" at bounding box center [468, 259] width 3 height 4
click at [76, 33] on div "Order details" at bounding box center [71, 35] width 23 height 5
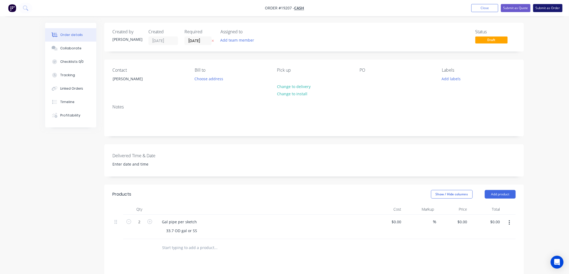
click at [536, 9] on button "Submit as Order" at bounding box center [547, 8] width 29 height 8
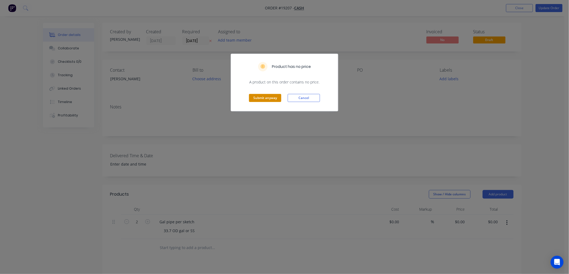
click at [269, 97] on button "Submit anyway" at bounding box center [265, 98] width 32 height 8
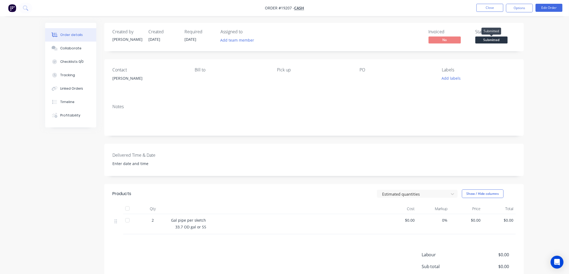
click at [486, 41] on span "Submitted" at bounding box center [491, 40] width 32 height 7
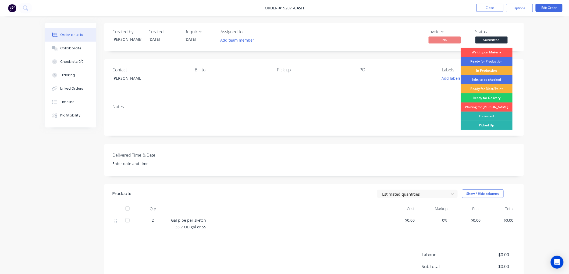
click at [480, 63] on div "Ready for Production" at bounding box center [486, 61] width 52 height 9
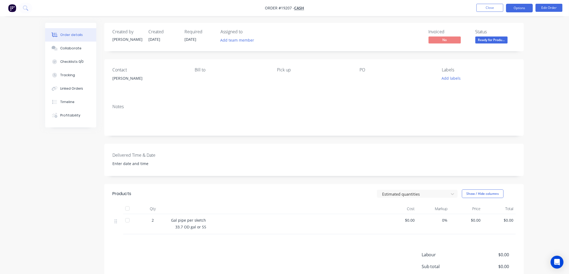
click at [517, 7] on button "Options" at bounding box center [519, 8] width 27 height 9
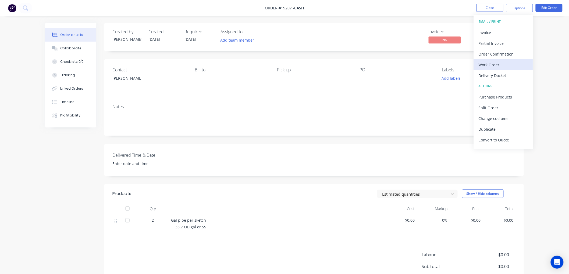
click at [487, 65] on div "Work Order" at bounding box center [502, 65] width 49 height 8
click at [485, 65] on div "Custom" at bounding box center [502, 65] width 49 height 8
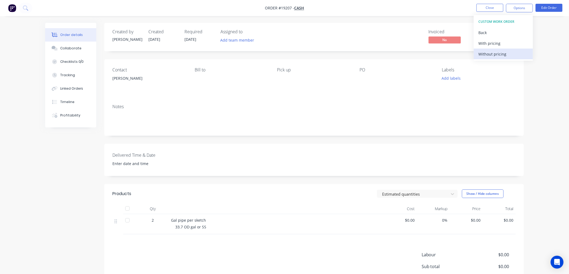
click at [486, 56] on div "Without pricing" at bounding box center [502, 54] width 49 height 8
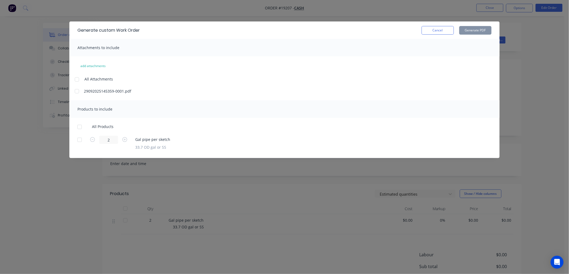
click at [75, 80] on div at bounding box center [76, 79] width 11 height 11
click at [78, 127] on div at bounding box center [79, 127] width 11 height 11
click at [472, 29] on button "Generate PDF" at bounding box center [475, 30] width 32 height 9
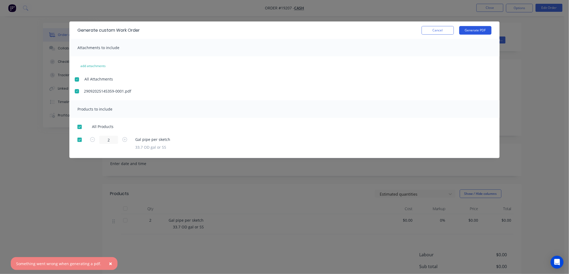
click at [465, 32] on button "Generate PDF" at bounding box center [475, 30] width 32 height 9
click at [438, 34] on button "Cancel" at bounding box center [437, 30] width 32 height 9
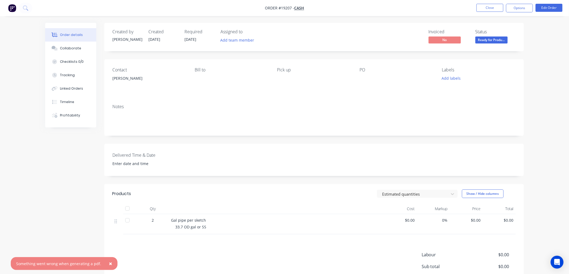
drag, startPoint x: 554, startPoint y: 52, endPoint x: 529, endPoint y: 37, distance: 28.8
click at [553, 52] on div "Order details Collaborate Checklists 0/0 Tracking Linked Orders Timeline Profit…" at bounding box center [284, 165] width 569 height 330
click at [520, 10] on button "Options" at bounding box center [519, 8] width 27 height 9
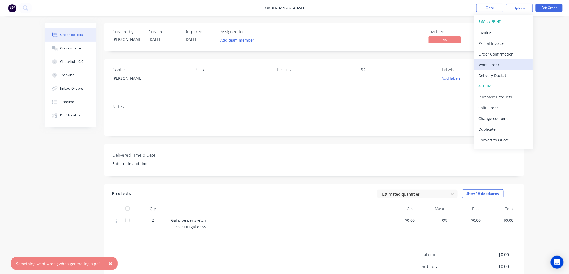
click at [489, 66] on div "Work Order" at bounding box center [502, 65] width 49 height 8
click at [486, 65] on div "Custom" at bounding box center [502, 65] width 49 height 8
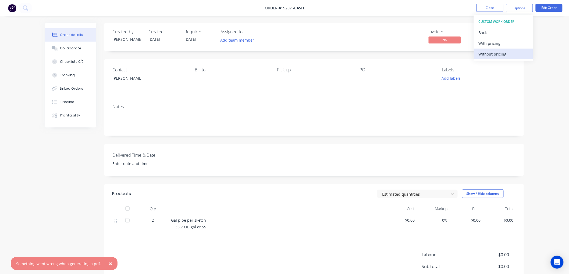
click at [486, 56] on div "Without pricing" at bounding box center [502, 54] width 49 height 8
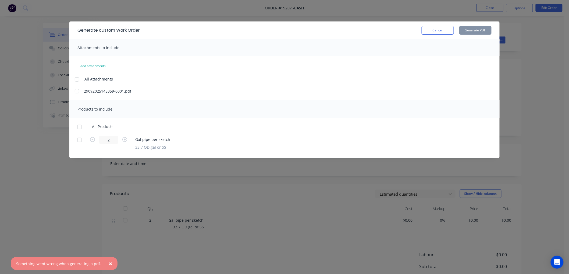
click at [77, 93] on div at bounding box center [76, 91] width 11 height 11
click at [78, 139] on div at bounding box center [79, 140] width 11 height 11
click at [468, 29] on button "Generate PDF" at bounding box center [475, 30] width 32 height 9
click at [432, 33] on button "Cancel" at bounding box center [437, 30] width 32 height 9
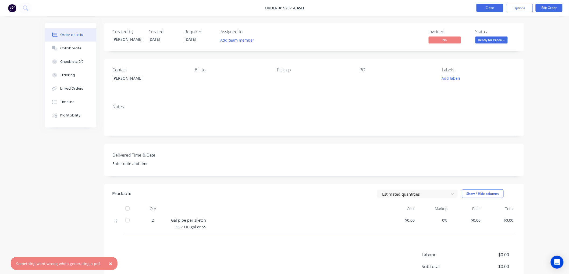
click at [486, 6] on button "Close" at bounding box center [489, 8] width 27 height 8
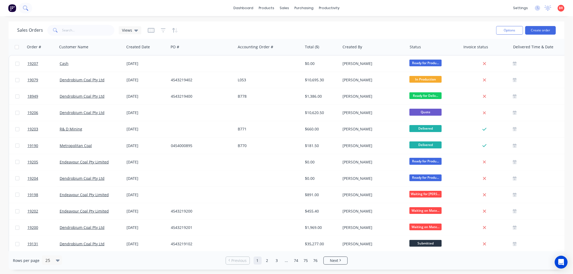
click at [23, 8] on icon at bounding box center [25, 7] width 4 height 4
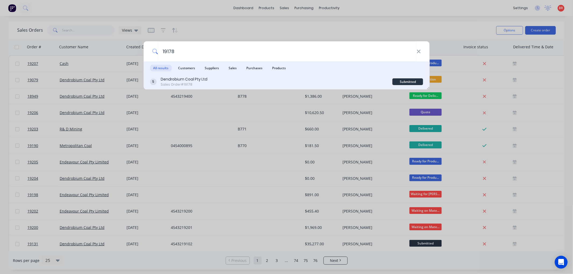
type input "19178"
click at [197, 82] on div "Dendrobium Coal Pty Ltd" at bounding box center [184, 80] width 47 height 6
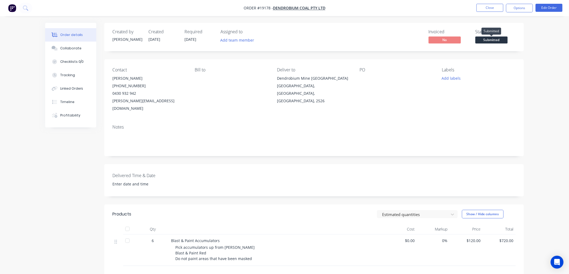
click at [483, 40] on span "Submitted" at bounding box center [491, 40] width 32 height 7
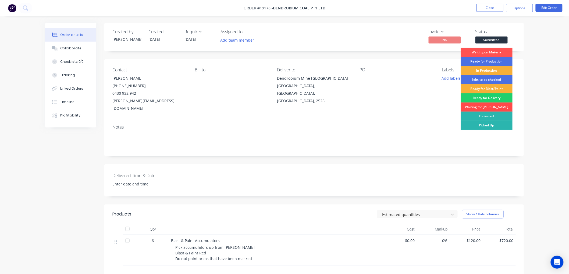
click at [488, 107] on div "Waiting for [PERSON_NAME]" at bounding box center [486, 107] width 52 height 9
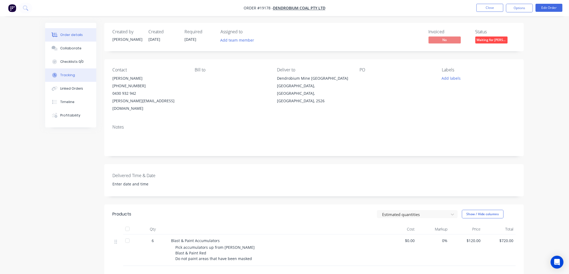
click at [67, 74] on div "Tracking" at bounding box center [67, 75] width 15 height 5
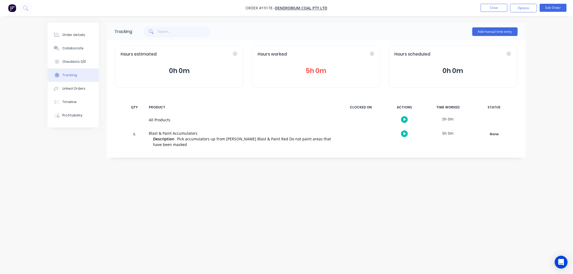
click at [313, 67] on button "5h 0m" at bounding box center [316, 71] width 117 height 10
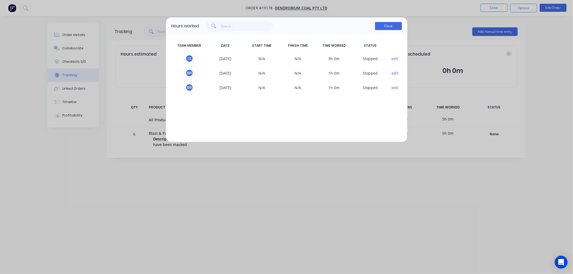
click at [380, 28] on button "Close" at bounding box center [388, 26] width 27 height 8
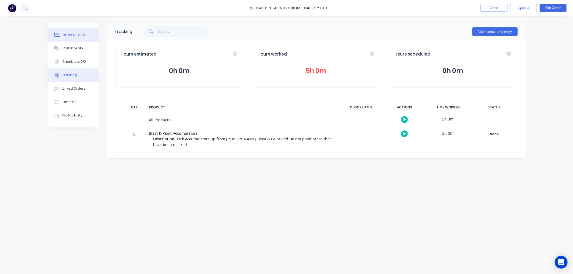
click at [67, 32] on button "Order details" at bounding box center [73, 34] width 51 height 13
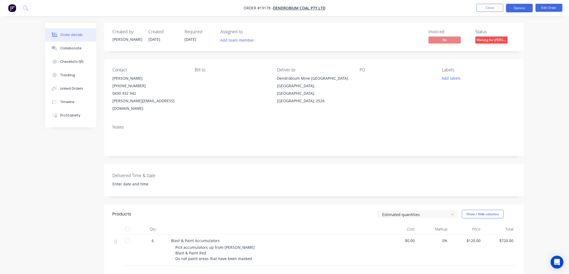
click at [512, 8] on button "Options" at bounding box center [519, 8] width 27 height 9
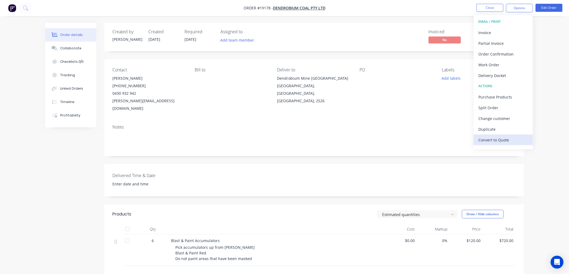
click at [492, 139] on div "Convert to Quote" at bounding box center [502, 140] width 49 height 8
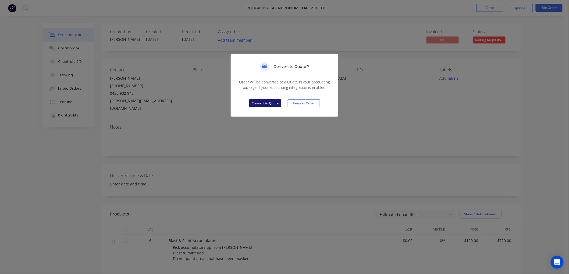
click at [269, 101] on button "Convert to Quote" at bounding box center [265, 103] width 32 height 8
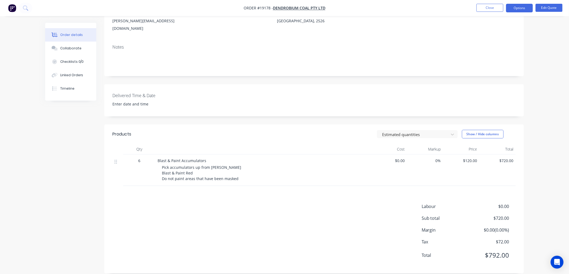
scroll to position [81, 0]
click at [542, 9] on button "Edit Quote" at bounding box center [548, 8] width 27 height 8
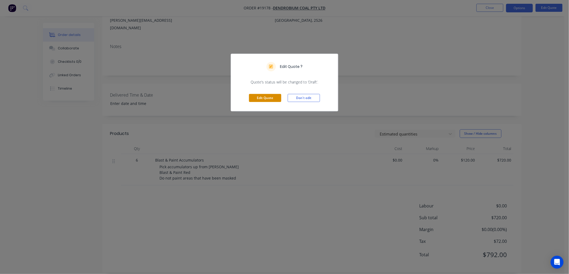
click at [265, 95] on button "Edit Quote" at bounding box center [265, 98] width 32 height 8
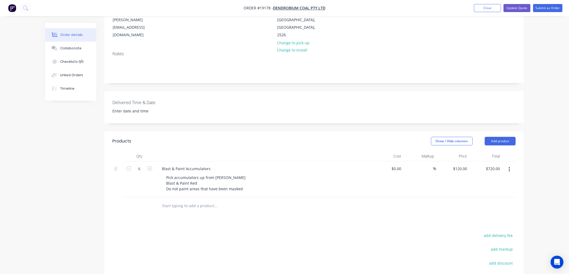
scroll to position [89, 0]
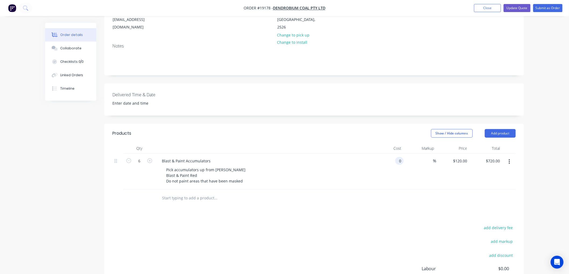
click at [395, 157] on div "0 0" at bounding box center [399, 161] width 8 height 8
type input "$145.00"
type input "$870.00"
click at [548, 113] on div "Order details Collaborate Checklists 0/0 Linked Orders Timeline Order details C…" at bounding box center [284, 128] width 569 height 434
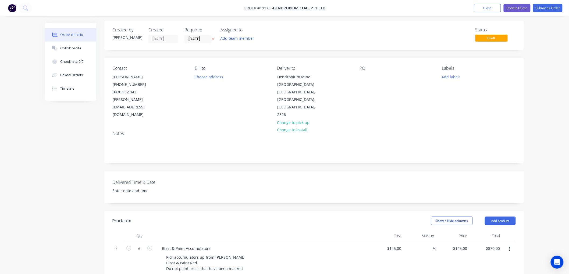
scroll to position [0, 0]
click at [519, 8] on button "Update Quote" at bounding box center [516, 8] width 27 height 8
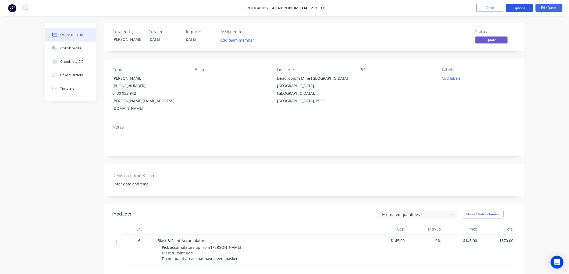
click at [521, 8] on button "Options" at bounding box center [519, 8] width 27 height 9
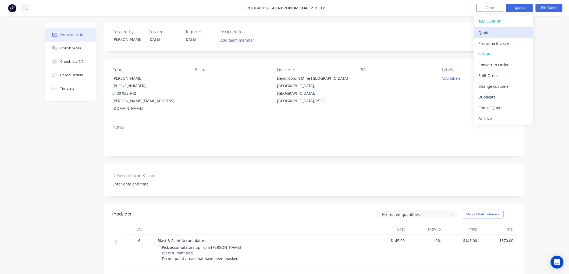
click at [485, 32] on div "Quote" at bounding box center [502, 33] width 49 height 8
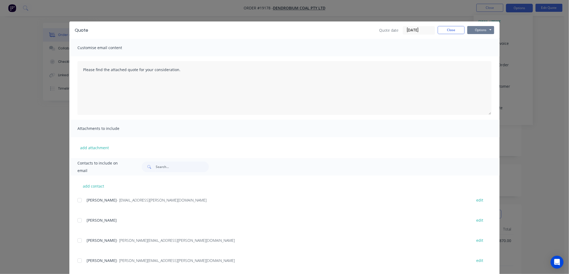
click at [477, 30] on button "Options" at bounding box center [480, 30] width 27 height 8
click at [476, 49] on button "Print" at bounding box center [484, 48] width 34 height 9
click at [446, 32] on button "Close" at bounding box center [451, 30] width 27 height 8
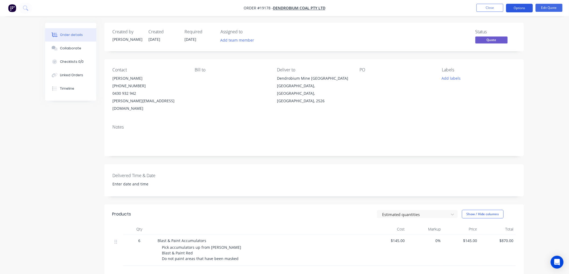
click at [515, 11] on button "Options" at bounding box center [519, 8] width 27 height 9
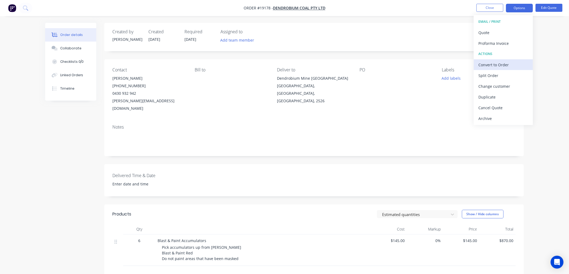
click at [487, 63] on div "Convert to Order" at bounding box center [502, 65] width 49 height 8
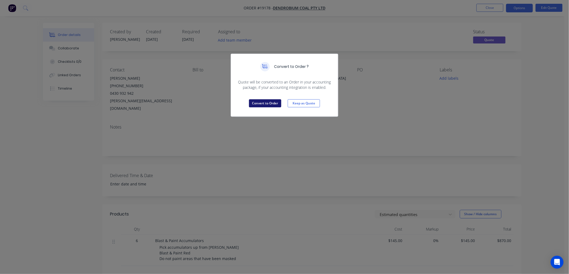
click at [259, 104] on button "Convert to Order" at bounding box center [265, 103] width 32 height 8
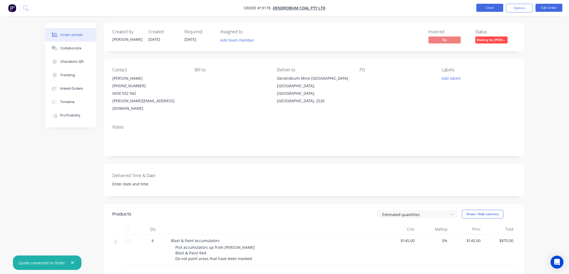
click at [485, 9] on button "Close" at bounding box center [489, 8] width 27 height 8
